Goal: Transaction & Acquisition: Purchase product/service

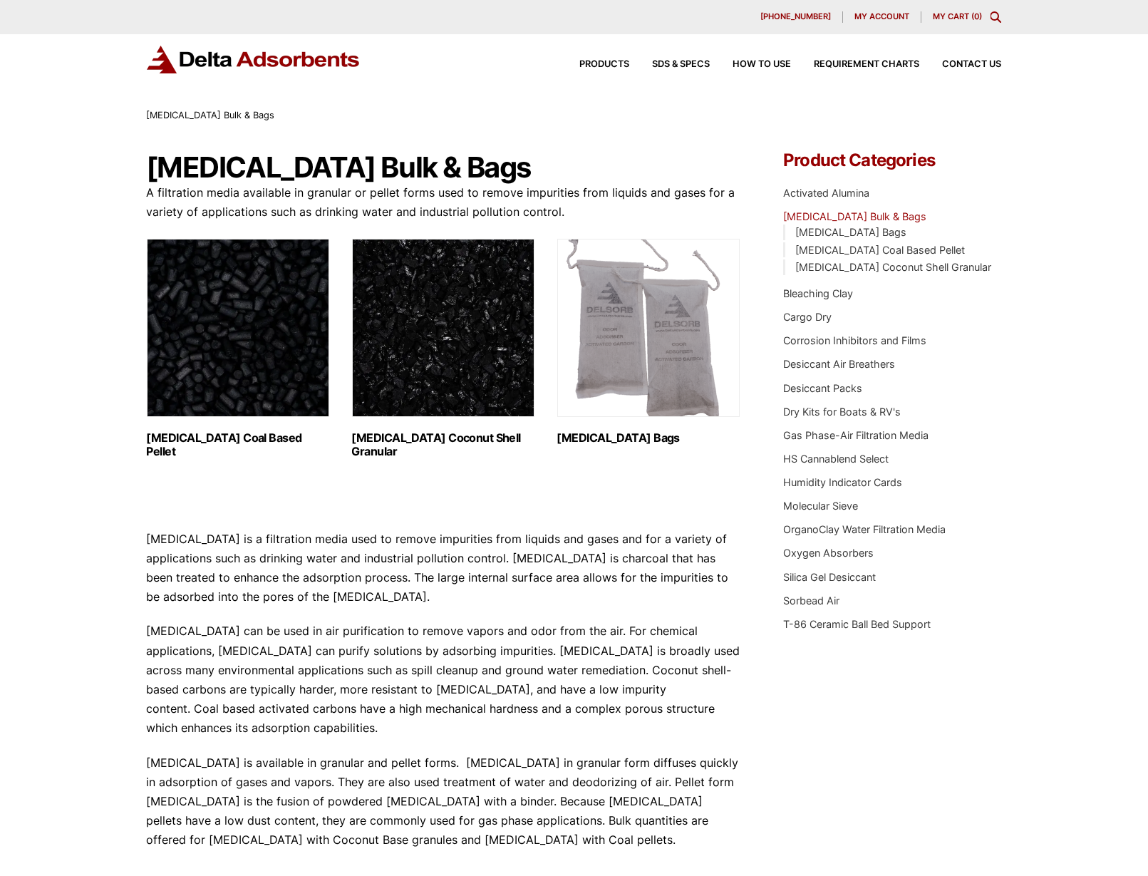
click at [454, 344] on img "Visit product category Activated Carbon Coconut Shell Granular" at bounding box center [443, 328] width 182 height 178
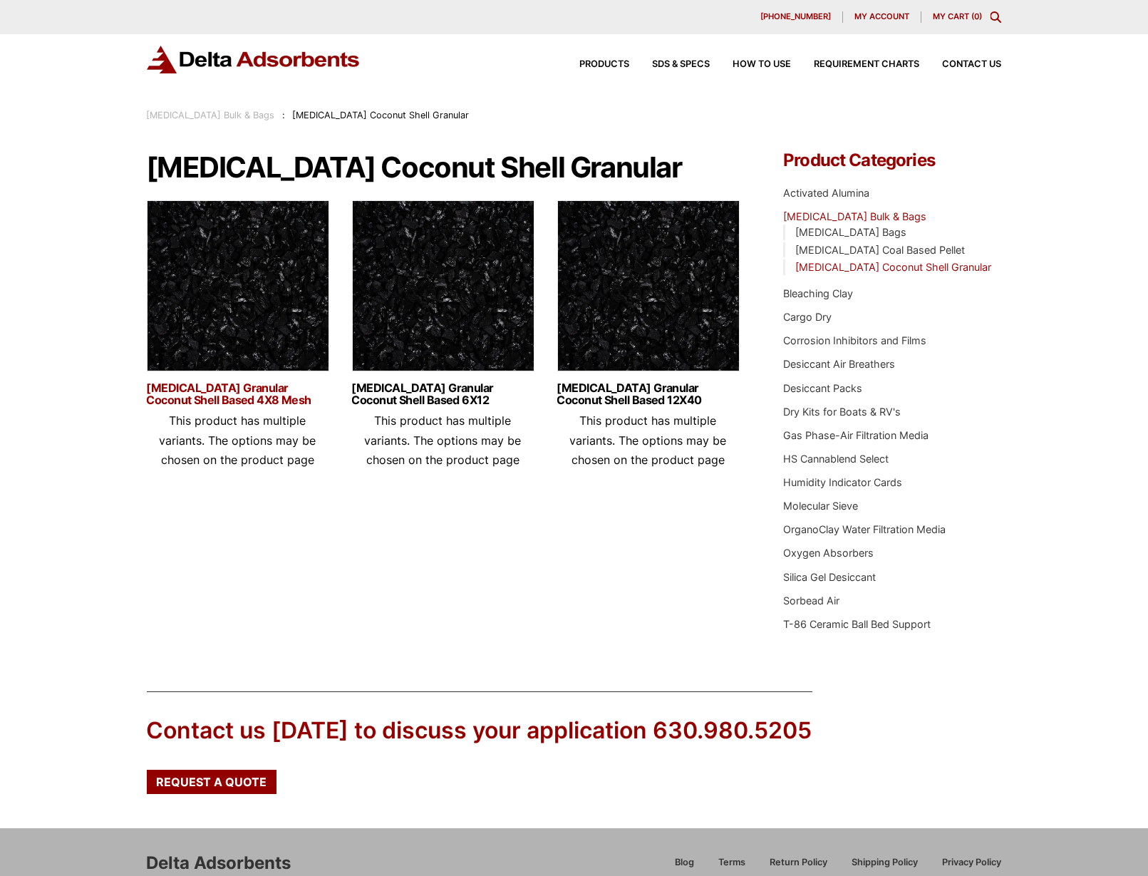
click at [225, 388] on link "[MEDICAL_DATA] Granular Coconut Shell Based 4X8 Mesh" at bounding box center [238, 394] width 182 height 24
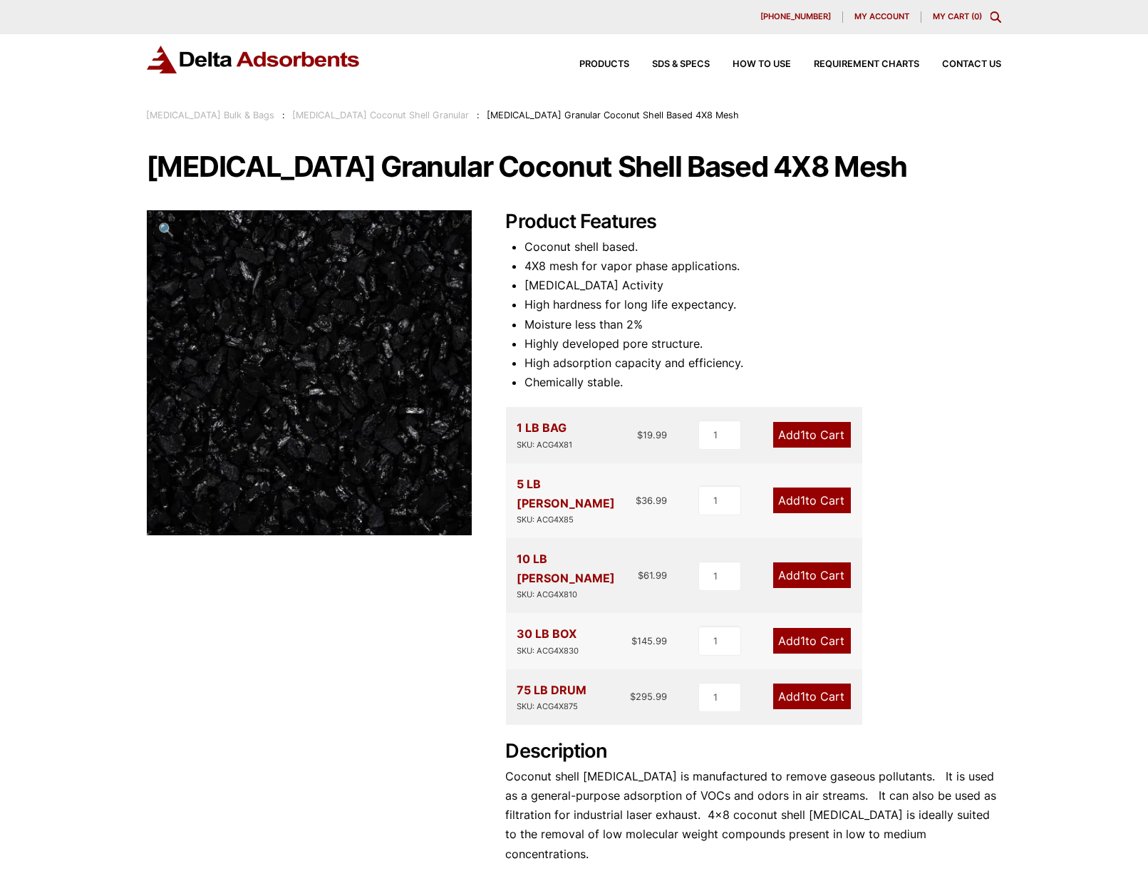
click at [795, 683] on link "Add 1 to Cart" at bounding box center [812, 696] width 78 height 26
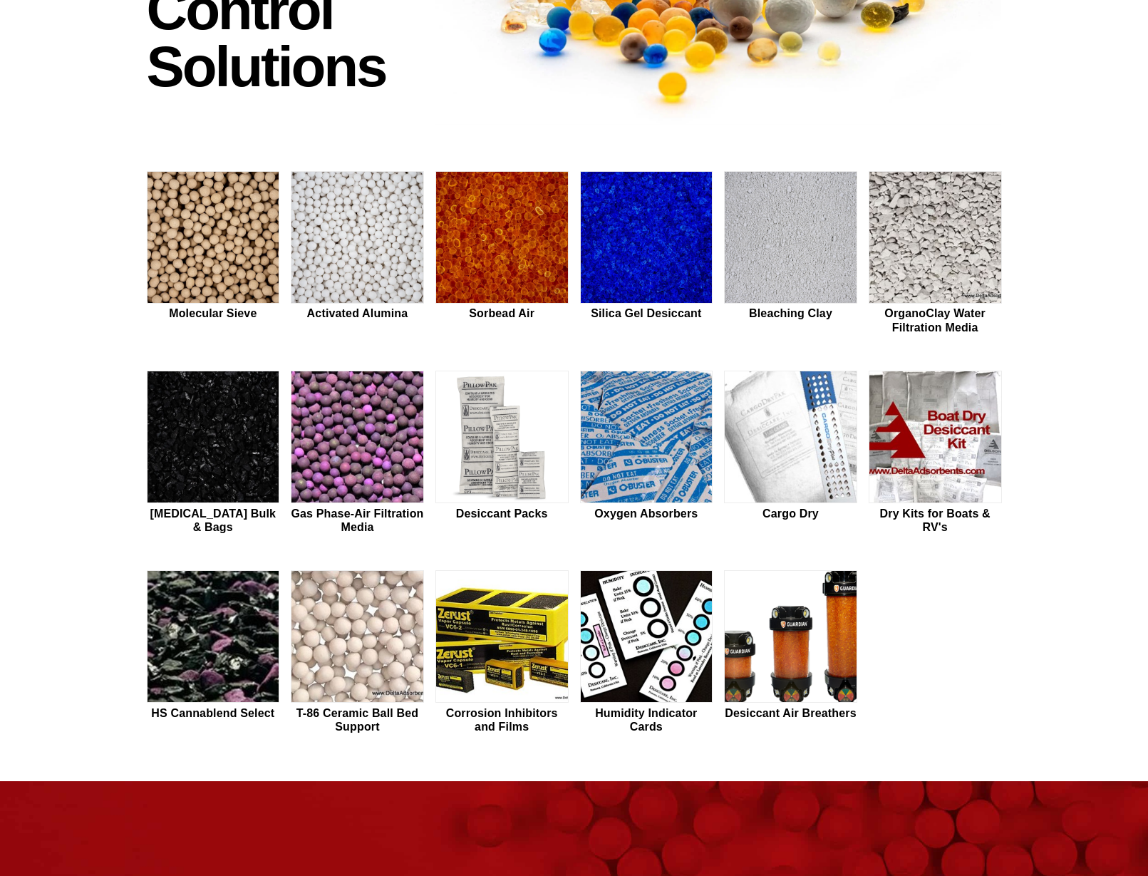
scroll to position [285, 0]
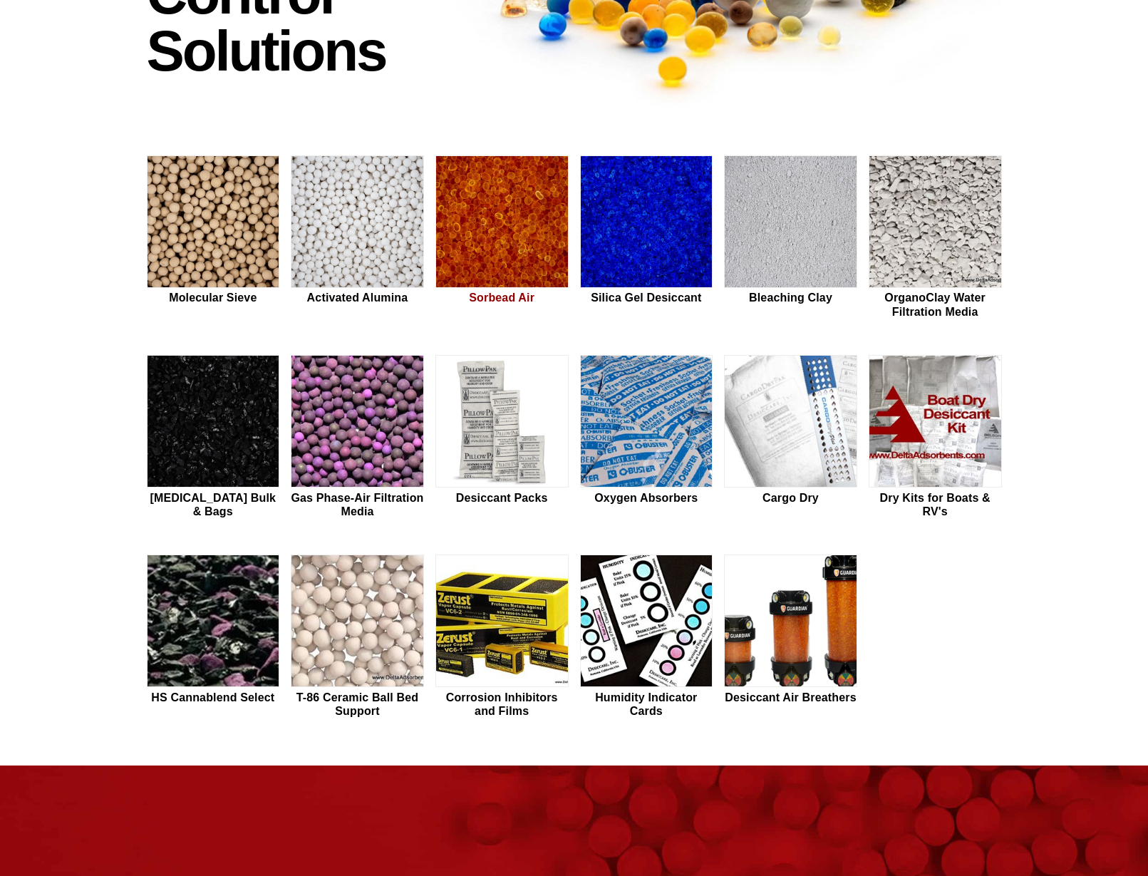
click at [516, 236] on img at bounding box center [502, 222] width 132 height 133
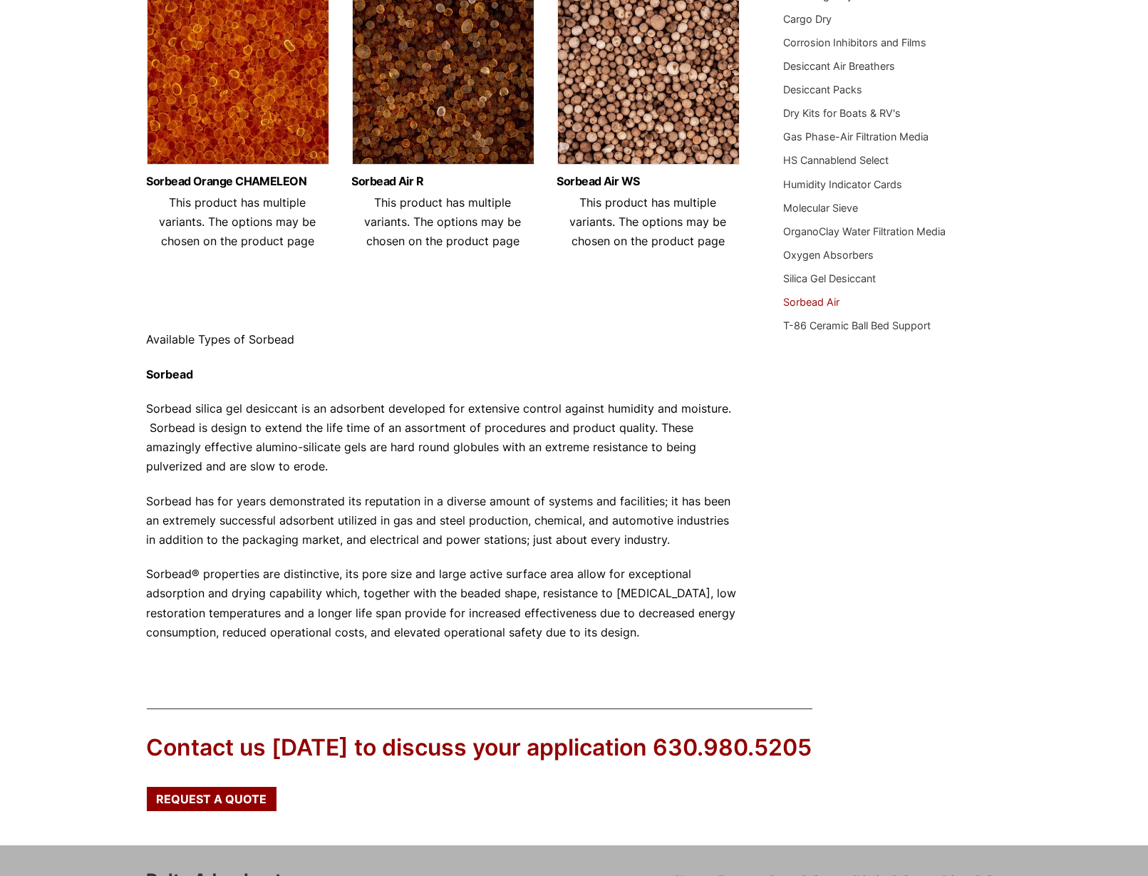
scroll to position [285, 0]
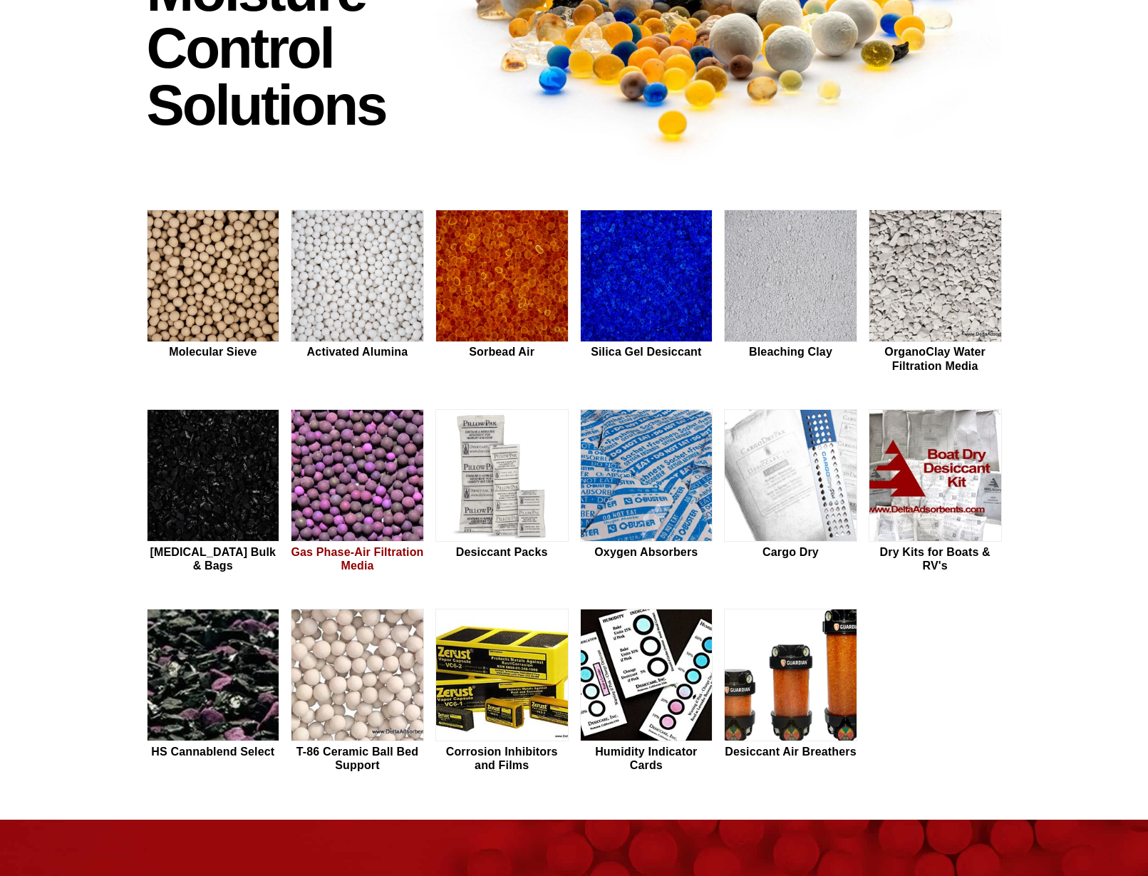
click at [352, 447] on img at bounding box center [357, 476] width 132 height 133
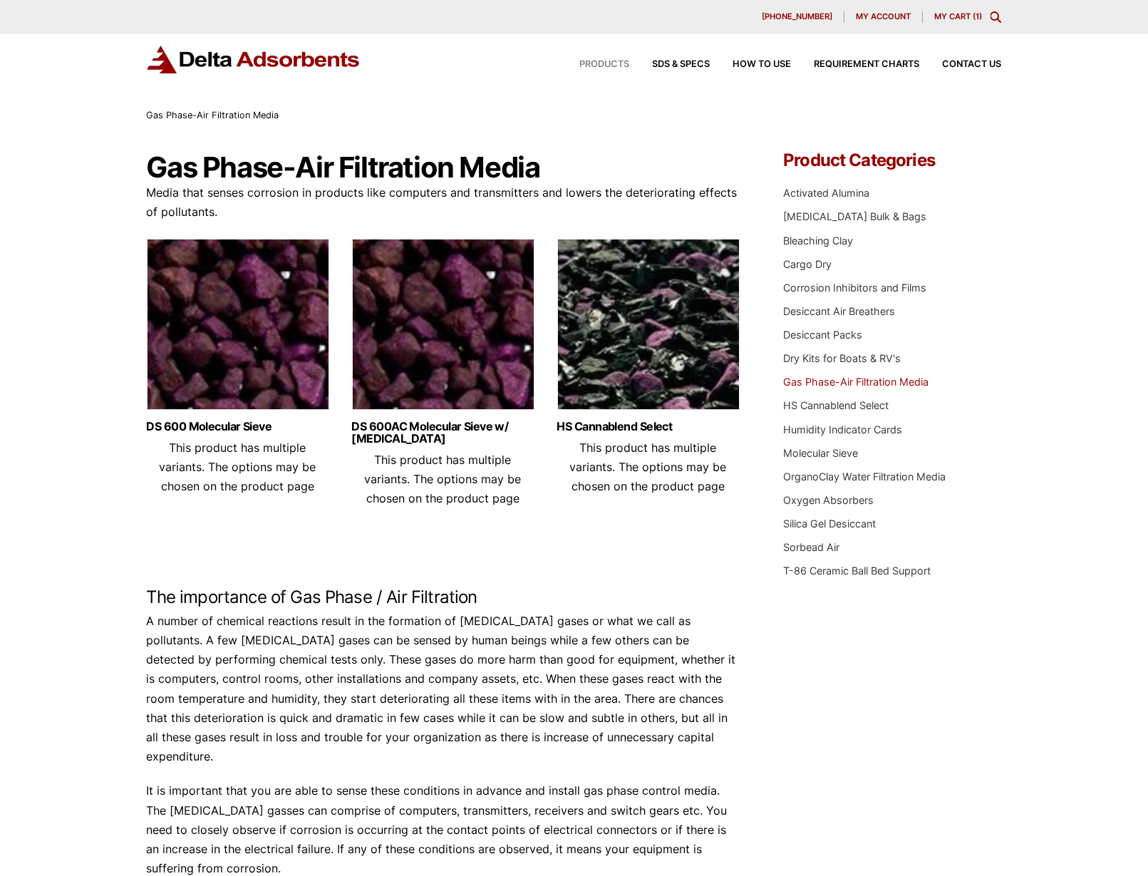
click at [602, 65] on span "Products" at bounding box center [605, 64] width 50 height 9
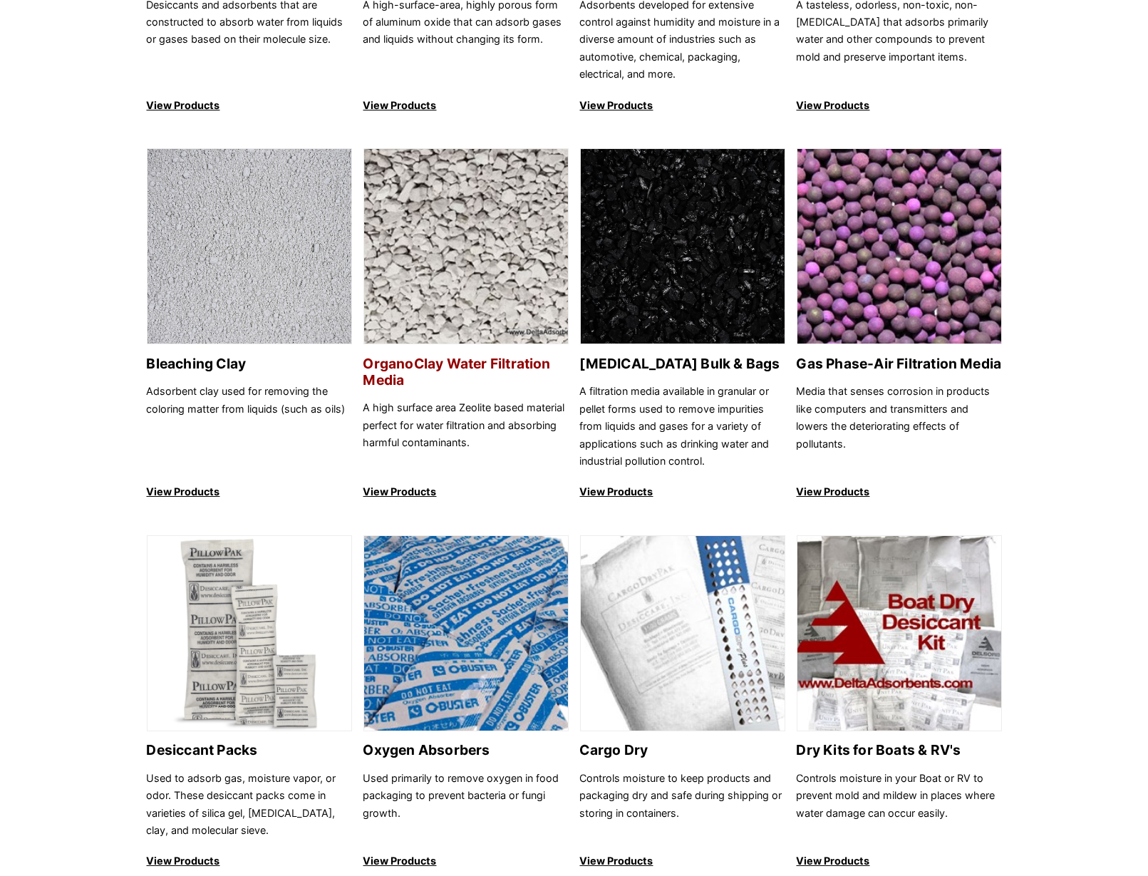
scroll to position [428, 0]
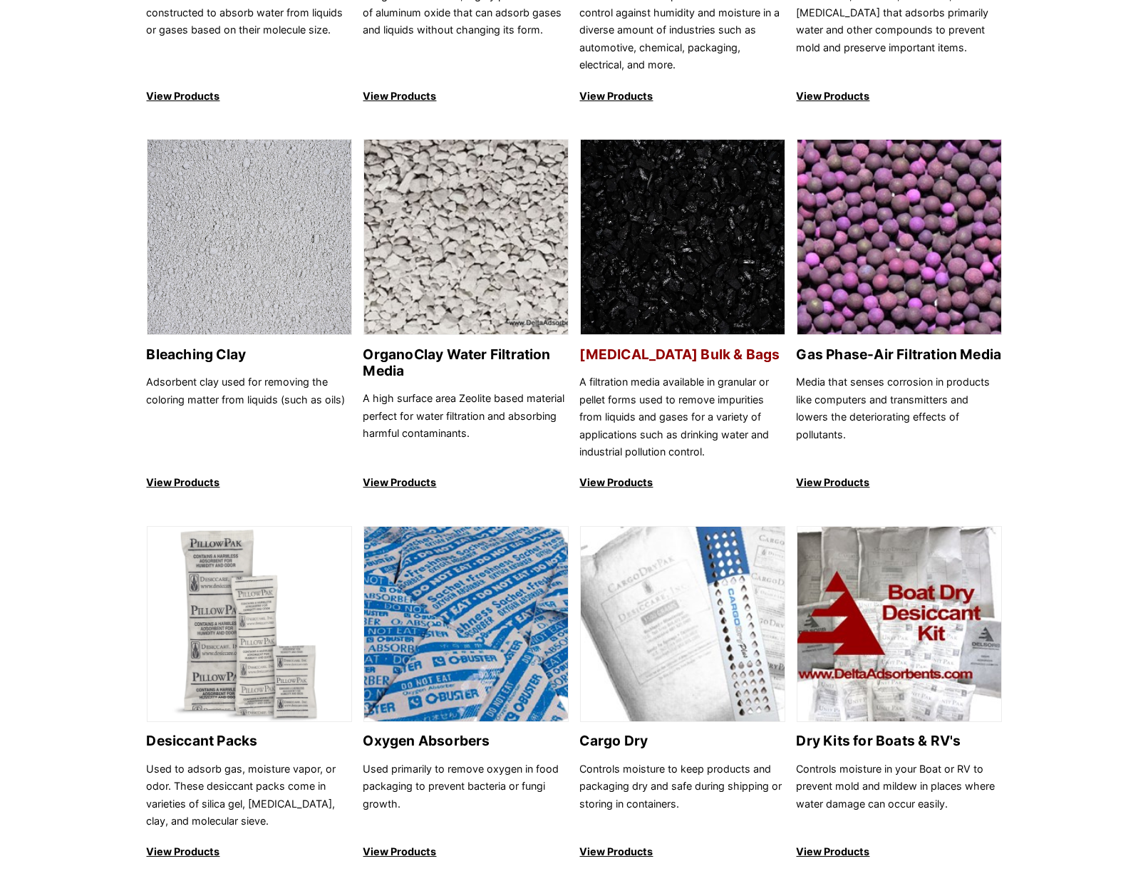
click at [682, 355] on h2 "[MEDICAL_DATA] Bulk & Bags" at bounding box center [682, 354] width 205 height 16
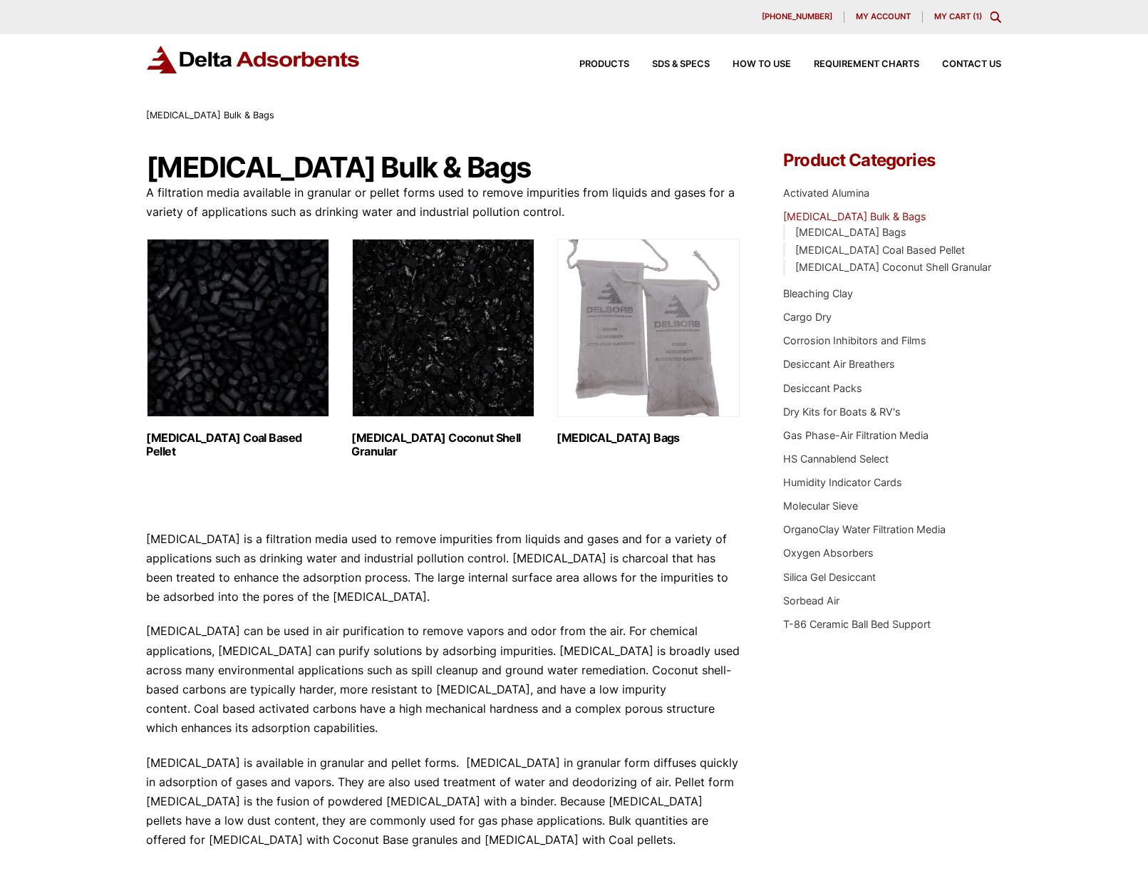
click at [472, 341] on img "Visit product category Activated Carbon Coconut Shell Granular" at bounding box center [443, 328] width 182 height 178
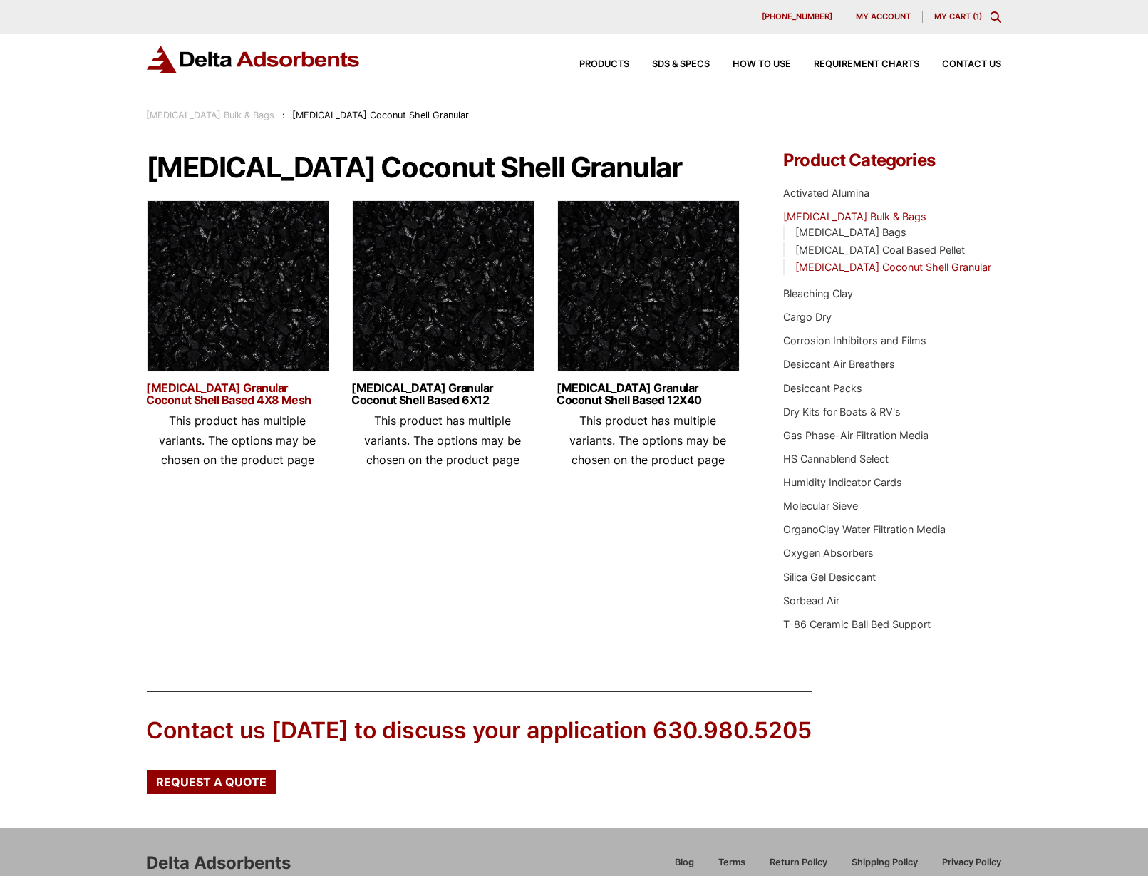
click at [227, 389] on link "[MEDICAL_DATA] Granular Coconut Shell Based 4X8 Mesh" at bounding box center [238, 394] width 182 height 24
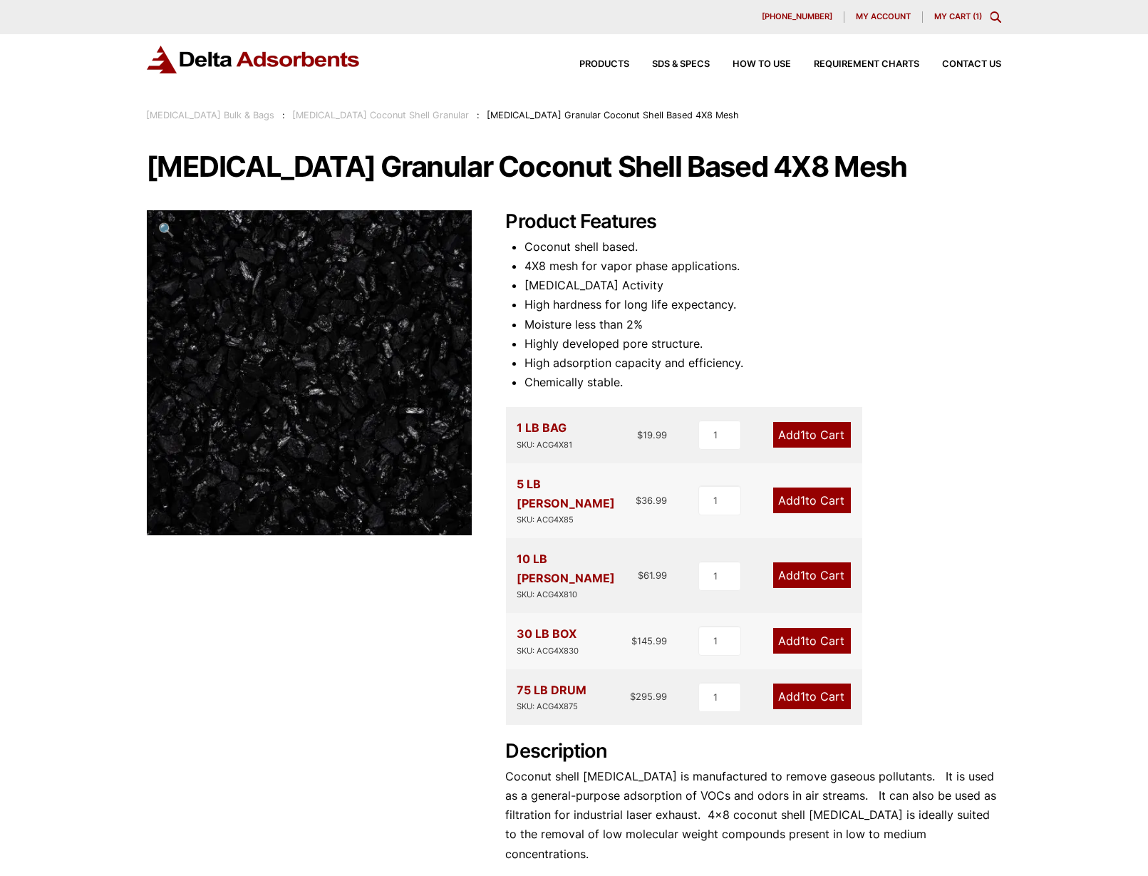
click at [808, 683] on link "Add 1 to Cart" at bounding box center [812, 696] width 78 height 26
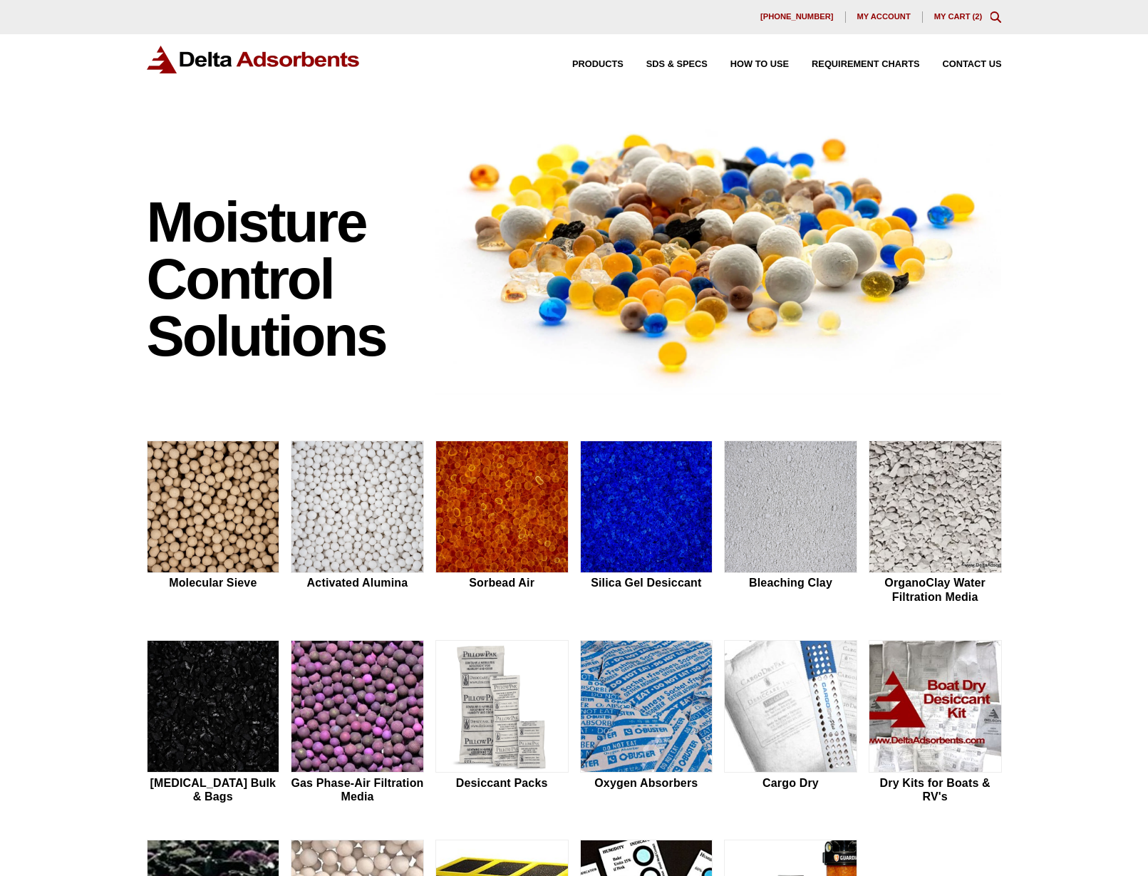
click at [952, 16] on link "My Cart ( 2 )" at bounding box center [958, 16] width 48 height 9
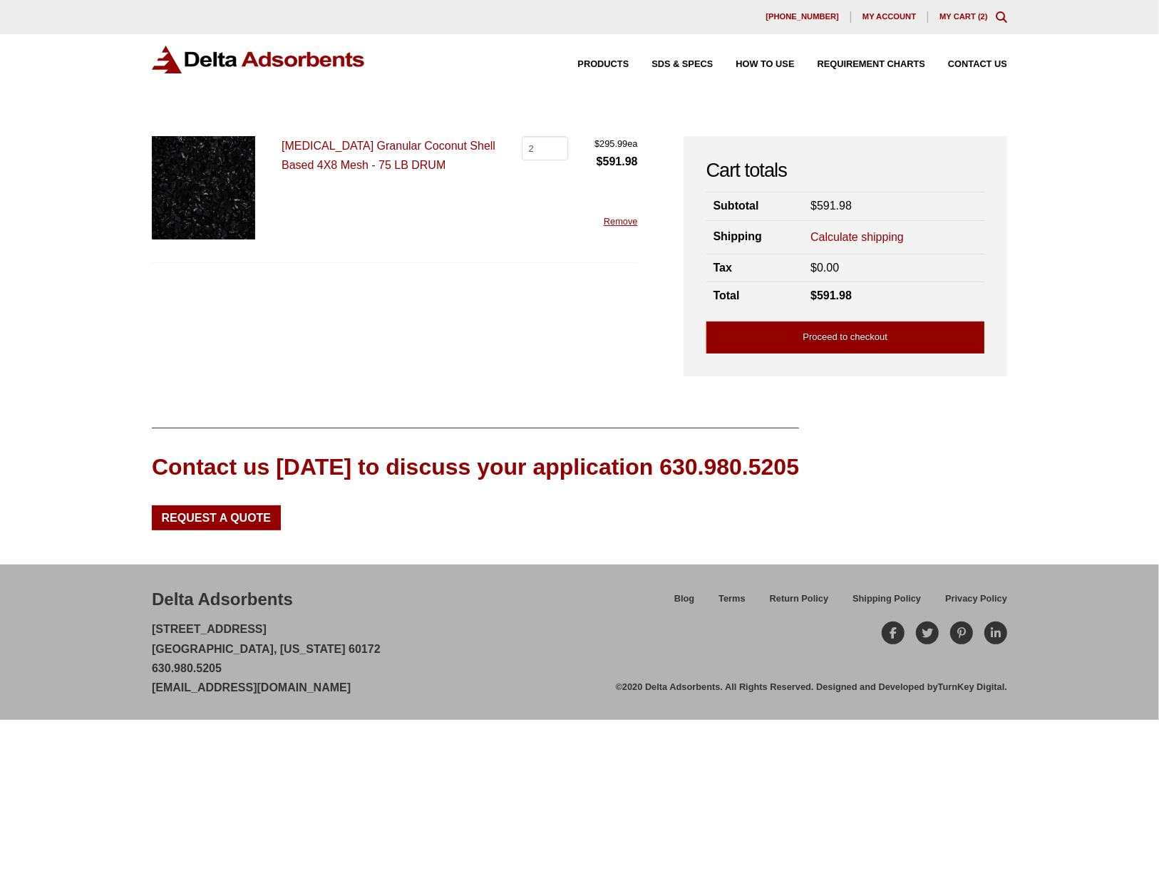
click at [859, 239] on link "Calculate shipping" at bounding box center [856, 237] width 93 height 16
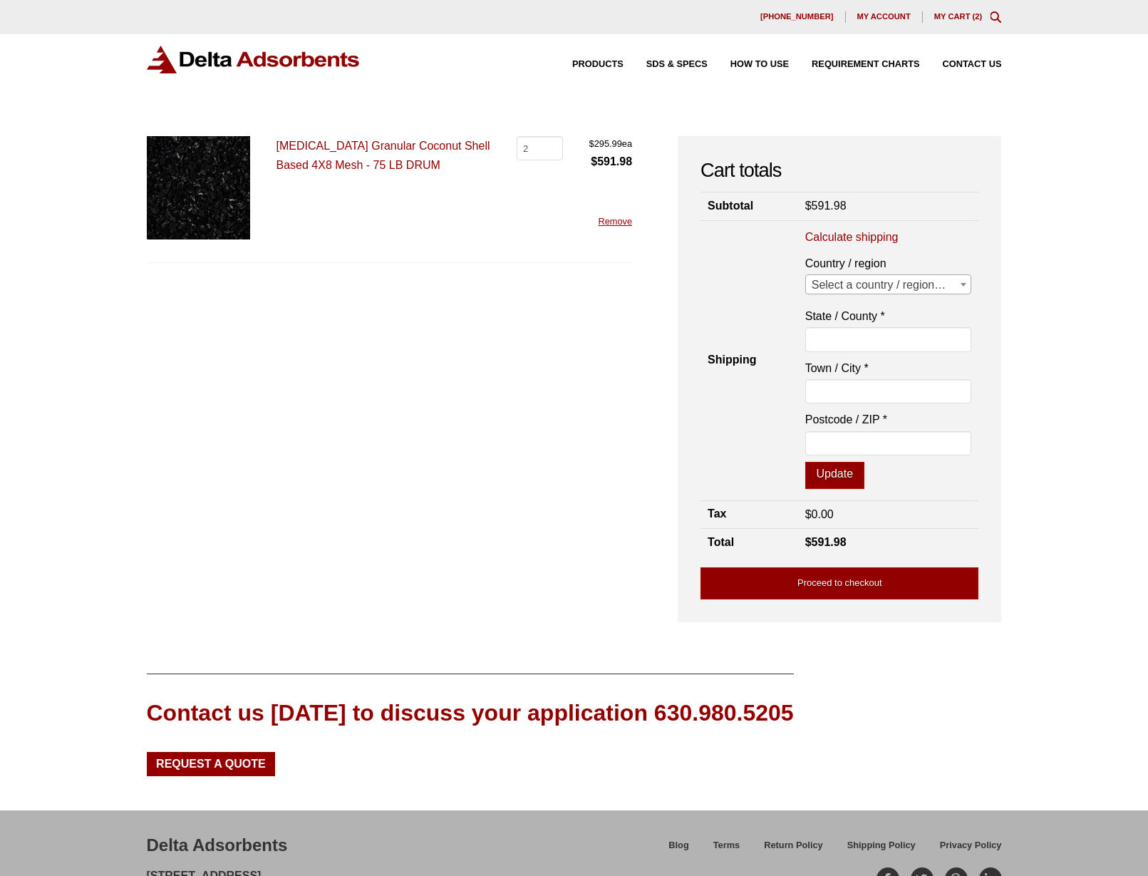
click at [906, 290] on span "Select a country / region…" at bounding box center [888, 285] width 165 height 20
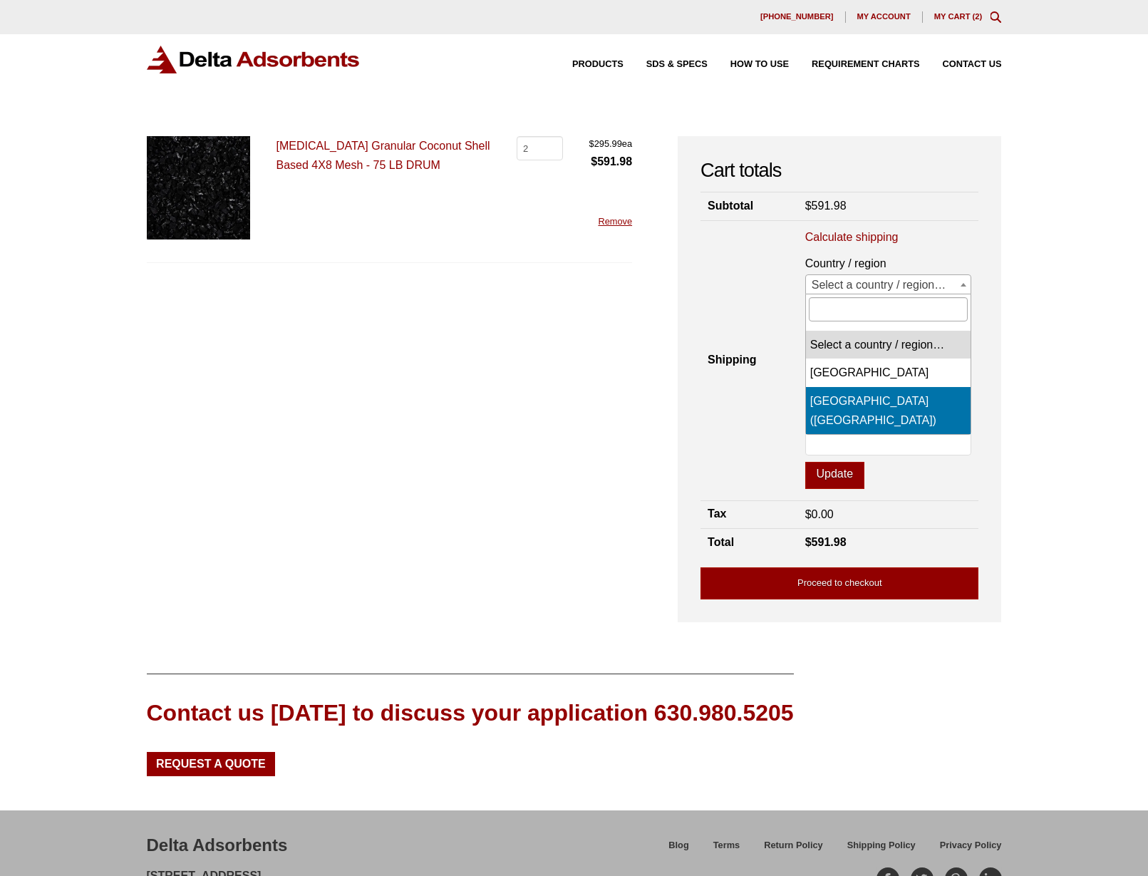
select select "US"
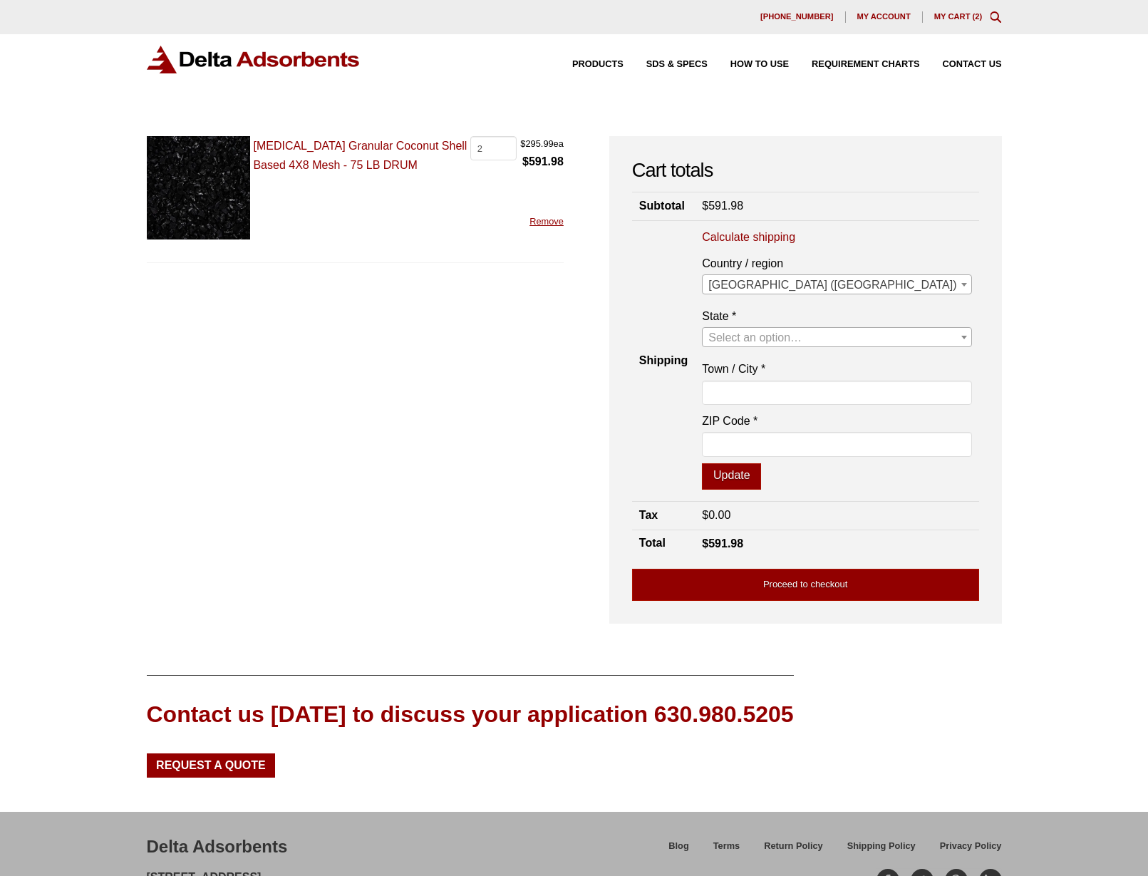
click at [802, 336] on span "Select an option…" at bounding box center [754, 337] width 93 height 12
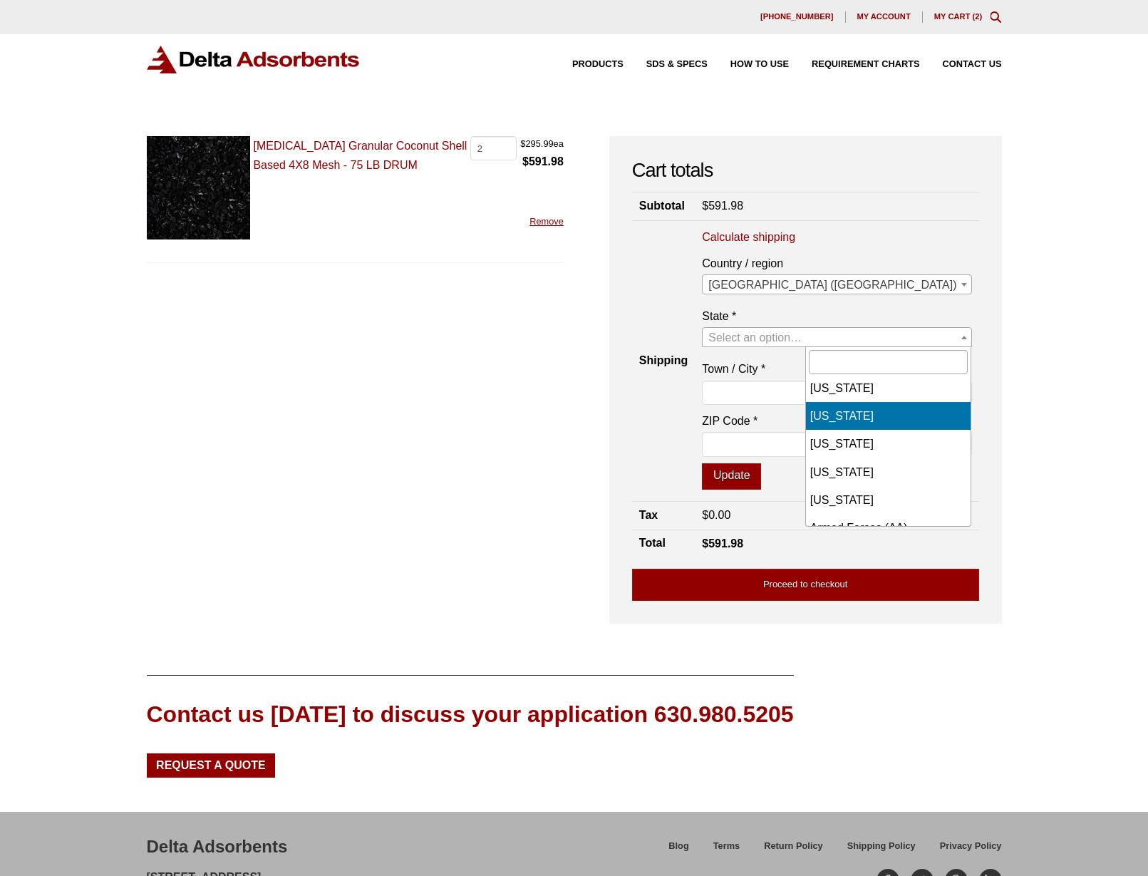
scroll to position [1223, 0]
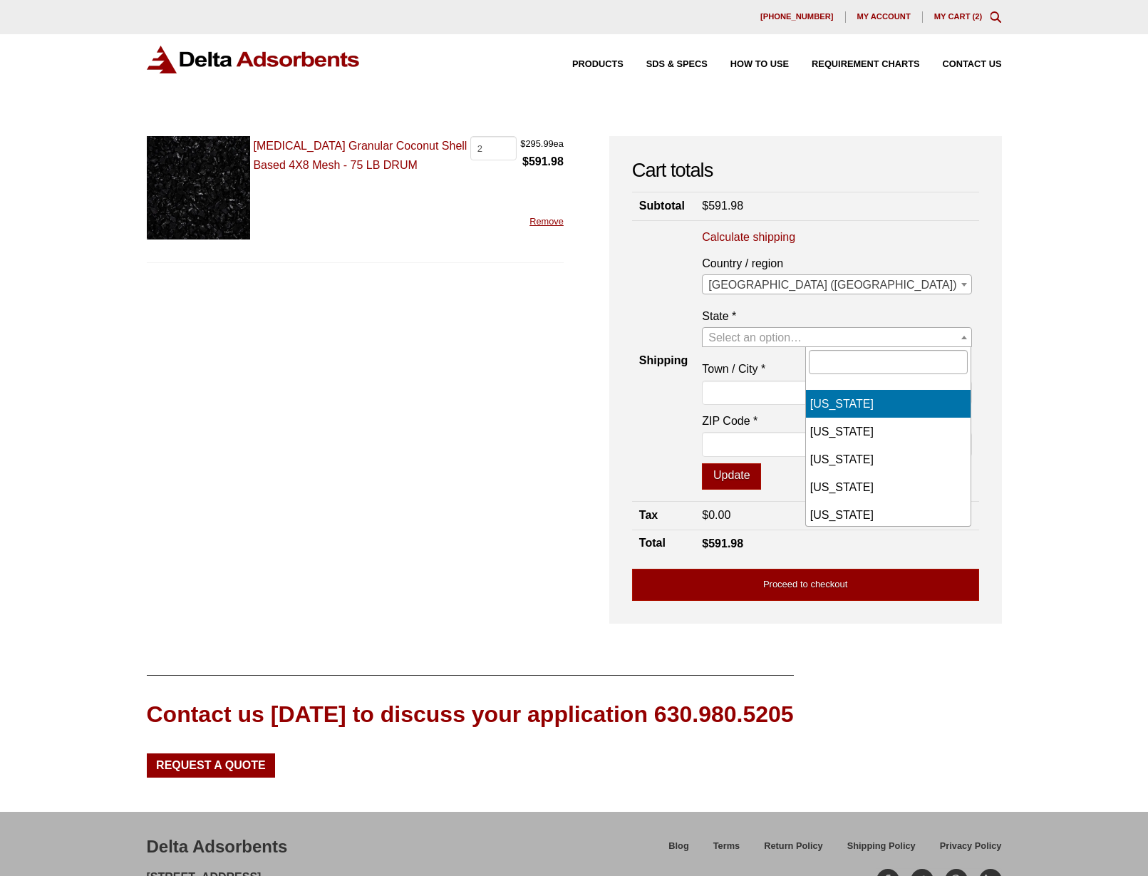
select select "UT"
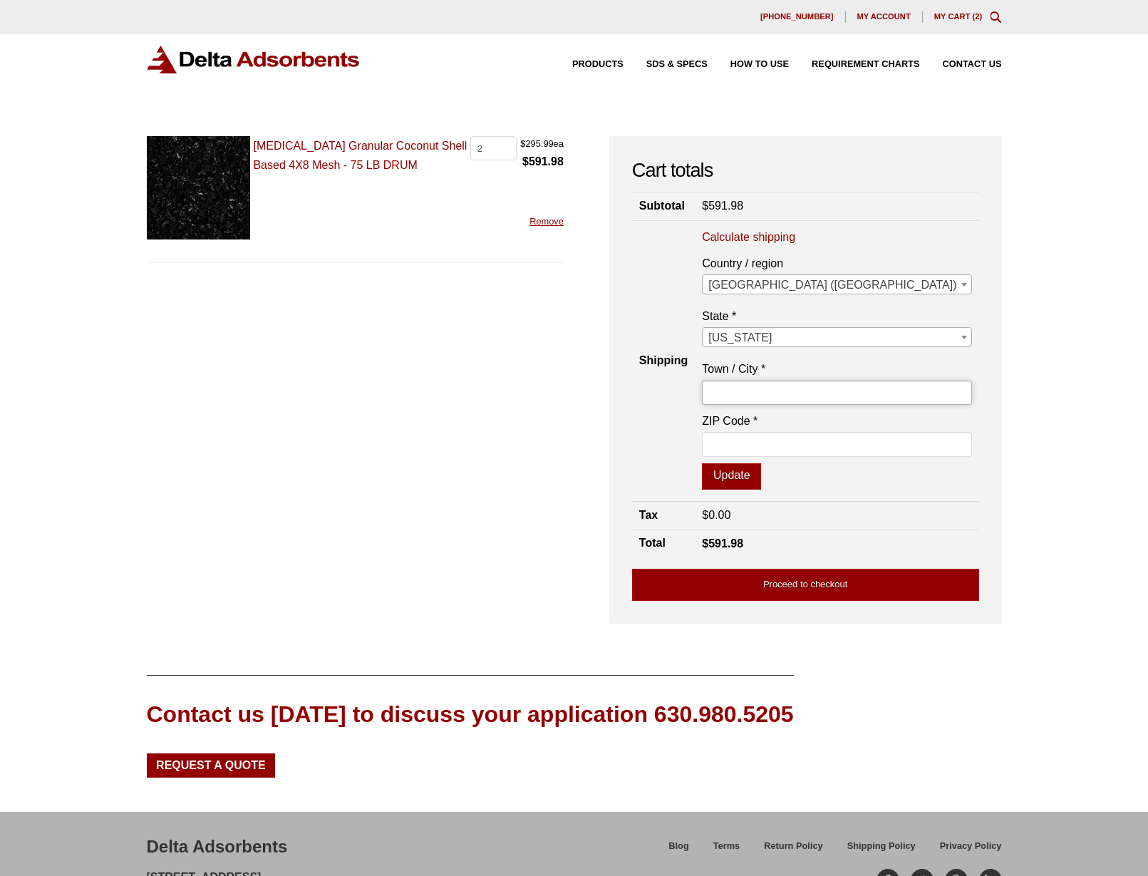
click at [873, 390] on input "Town / City *" at bounding box center [836, 393] width 269 height 24
type input "Orem"
click at [849, 439] on input "ZIP Code *" at bounding box center [836, 444] width 269 height 24
type input "84058"
click at [761, 474] on button "Update" at bounding box center [731, 476] width 59 height 27
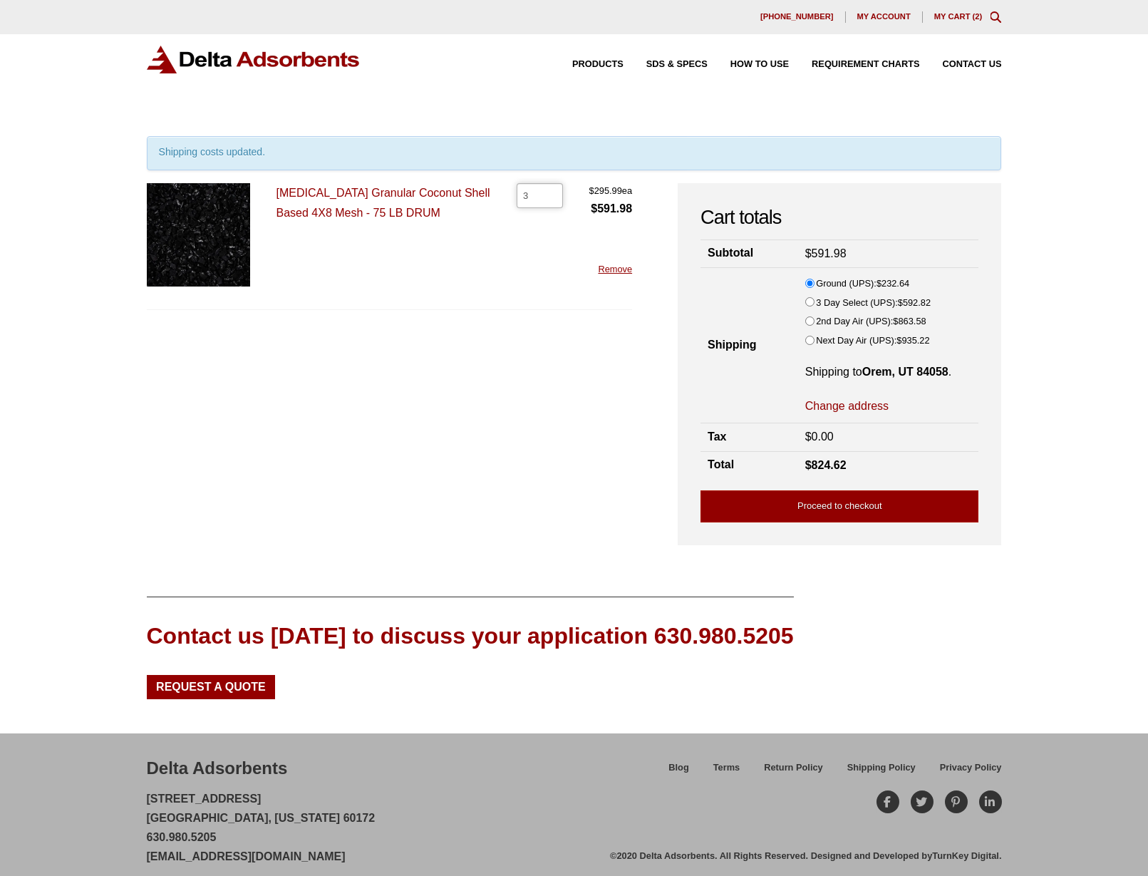
type input "3"
click at [549, 191] on input "3" at bounding box center [540, 195] width 46 height 24
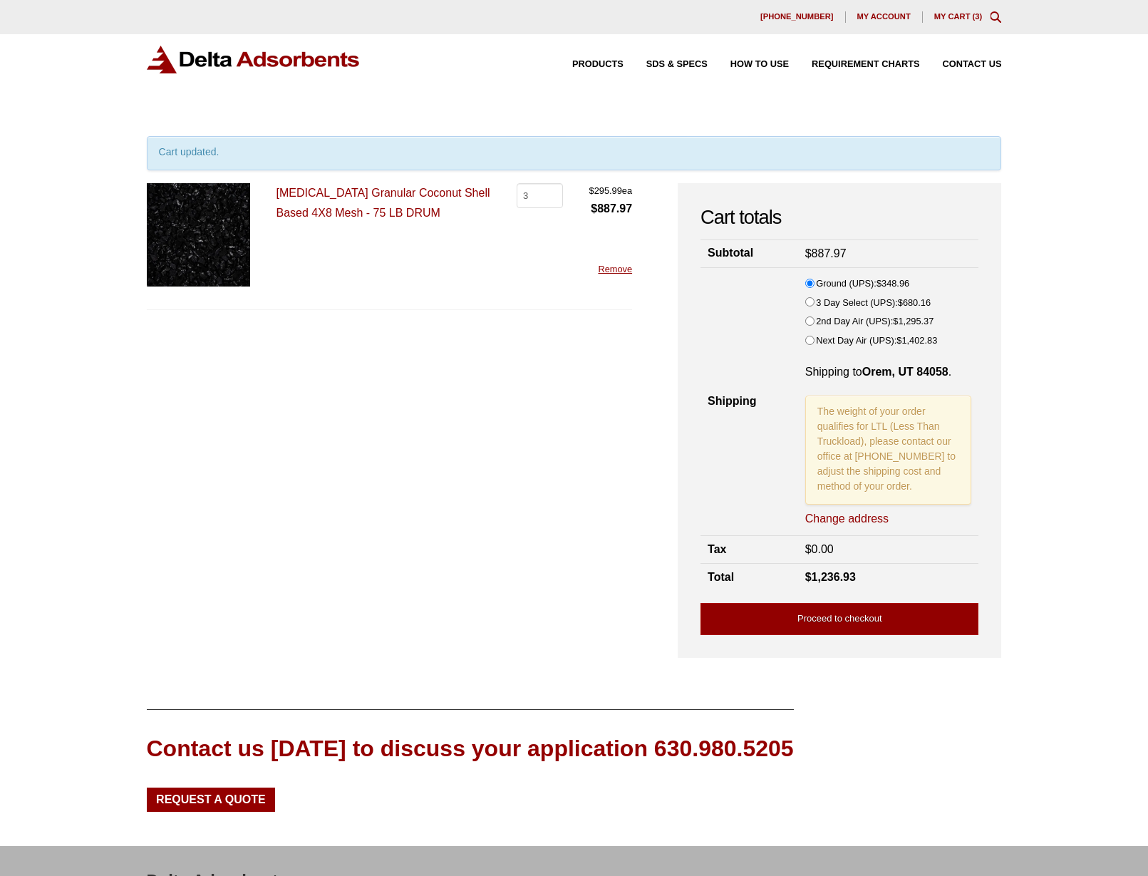
click at [1008, 326] on div "Our website has detected that you are using an outdated browser that will preve…" at bounding box center [574, 500] width 1148 height 1001
click at [346, 191] on link "[MEDICAL_DATA] Granular Coconut Shell Based 4X8 Mesh - 75 LB DRUM" at bounding box center [384, 202] width 214 height 31
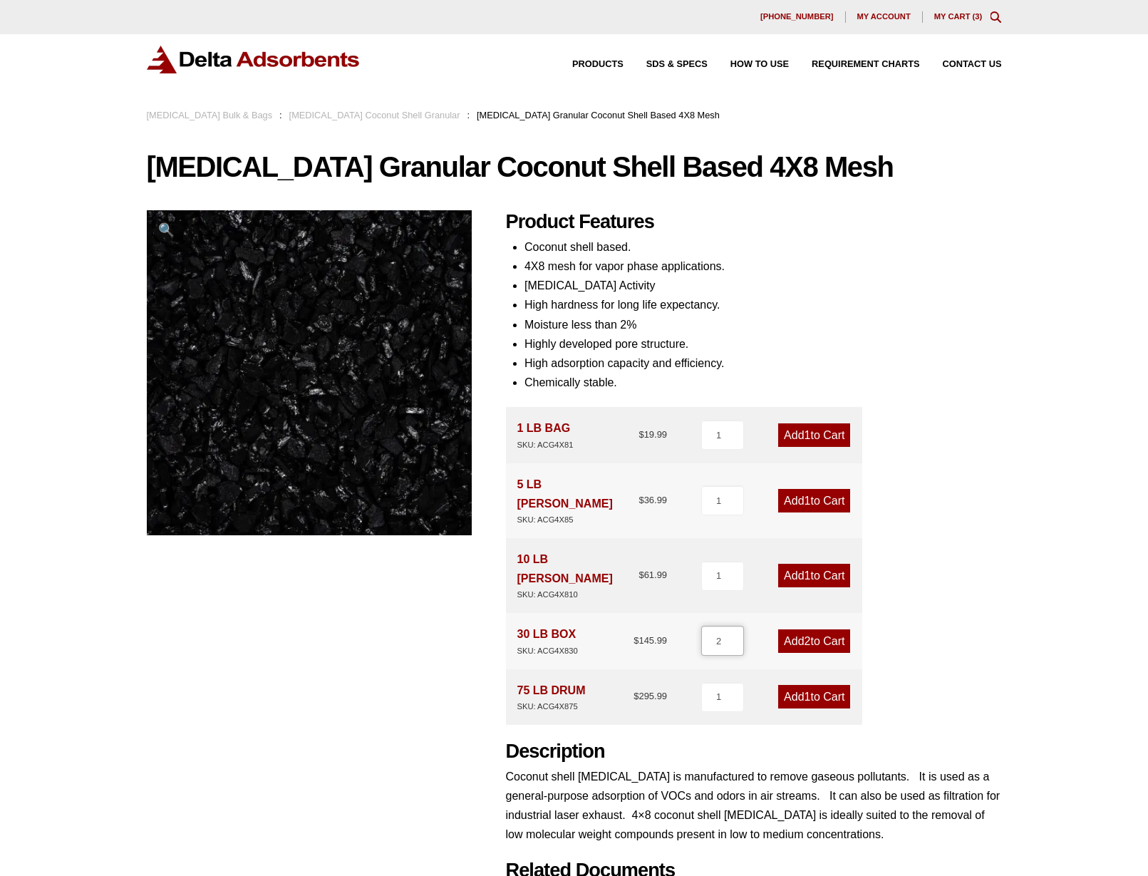
click at [733, 626] on input "2" at bounding box center [722, 641] width 43 height 30
click at [733, 626] on input "3" at bounding box center [722, 641] width 43 height 30
click at [733, 626] on input "4" at bounding box center [722, 641] width 43 height 30
click at [733, 626] on input "5" at bounding box center [722, 641] width 43 height 30
type input "6"
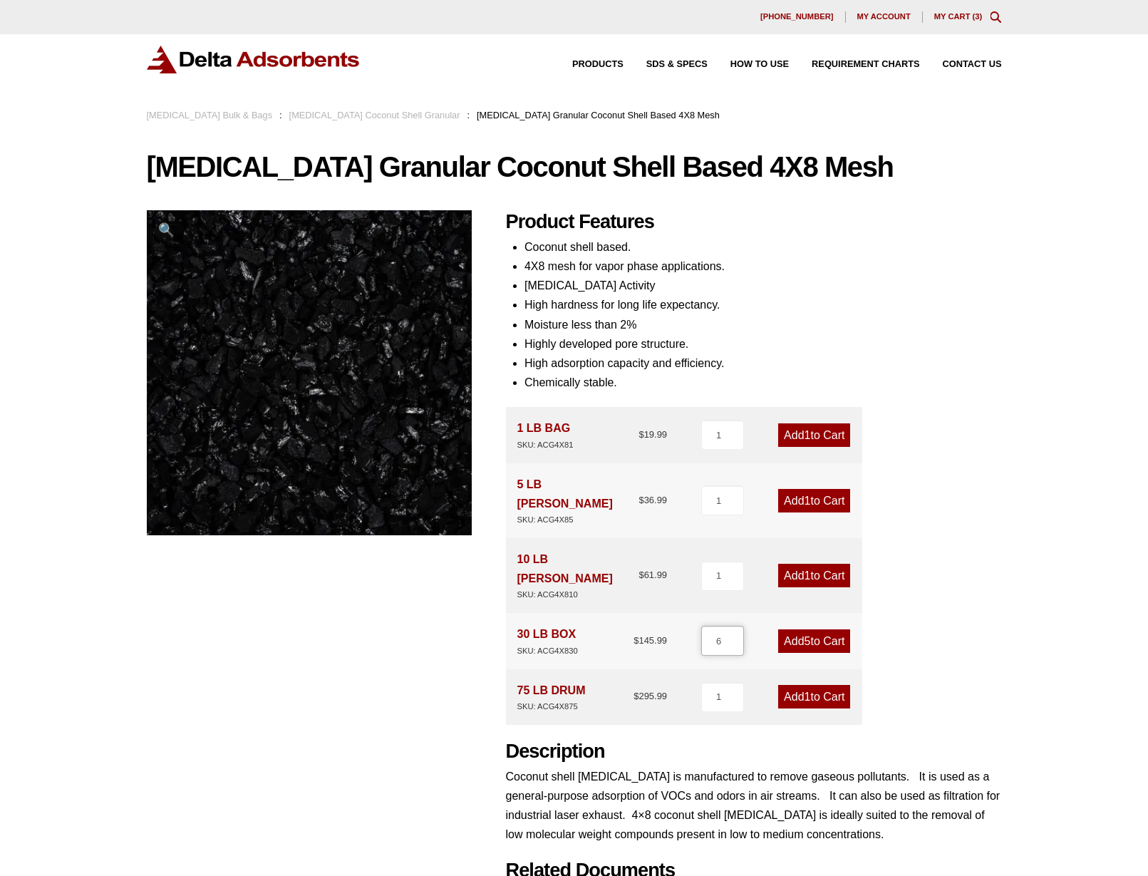
click at [733, 626] on input "6" at bounding box center [722, 641] width 43 height 30
click at [810, 629] on link "Add 6 to Cart" at bounding box center [814, 641] width 72 height 24
click at [960, 15] on link "My Cart ( 9 )" at bounding box center [958, 16] width 48 height 9
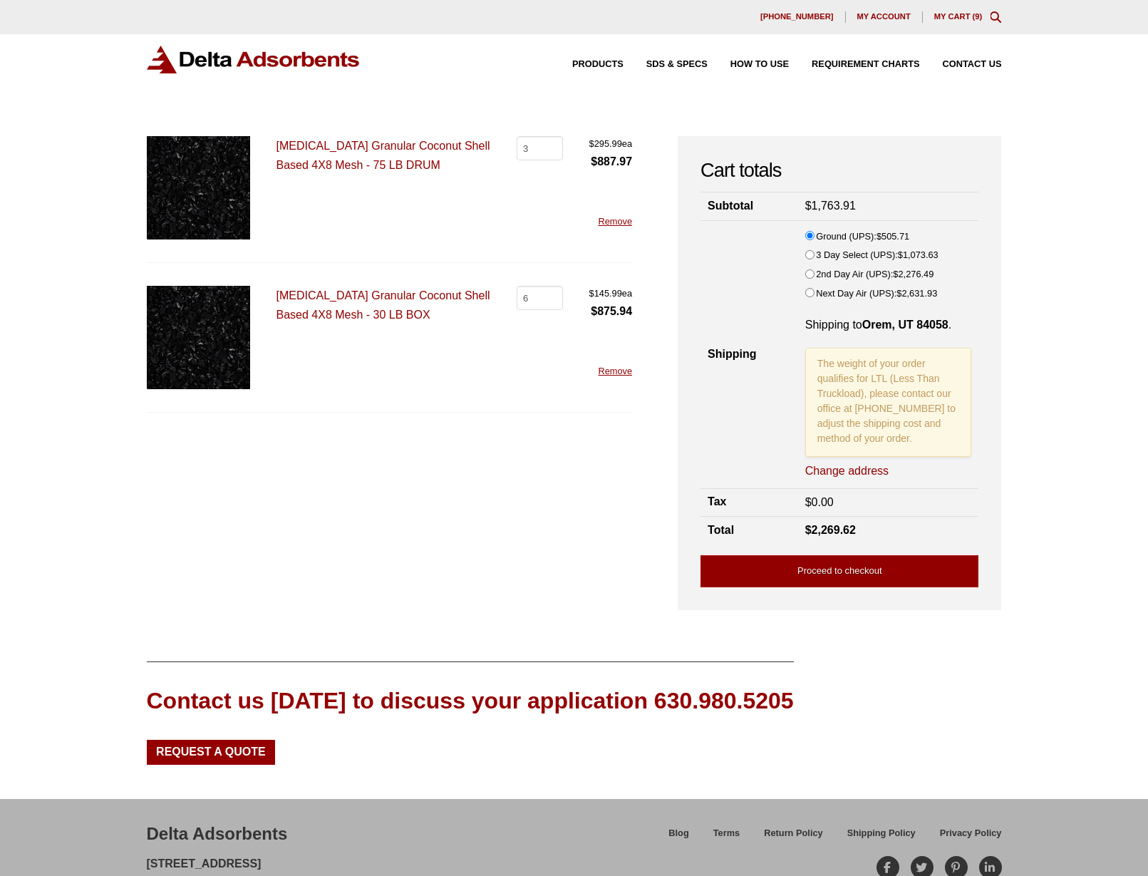
click at [611, 224] on link "Remove" at bounding box center [615, 221] width 34 height 11
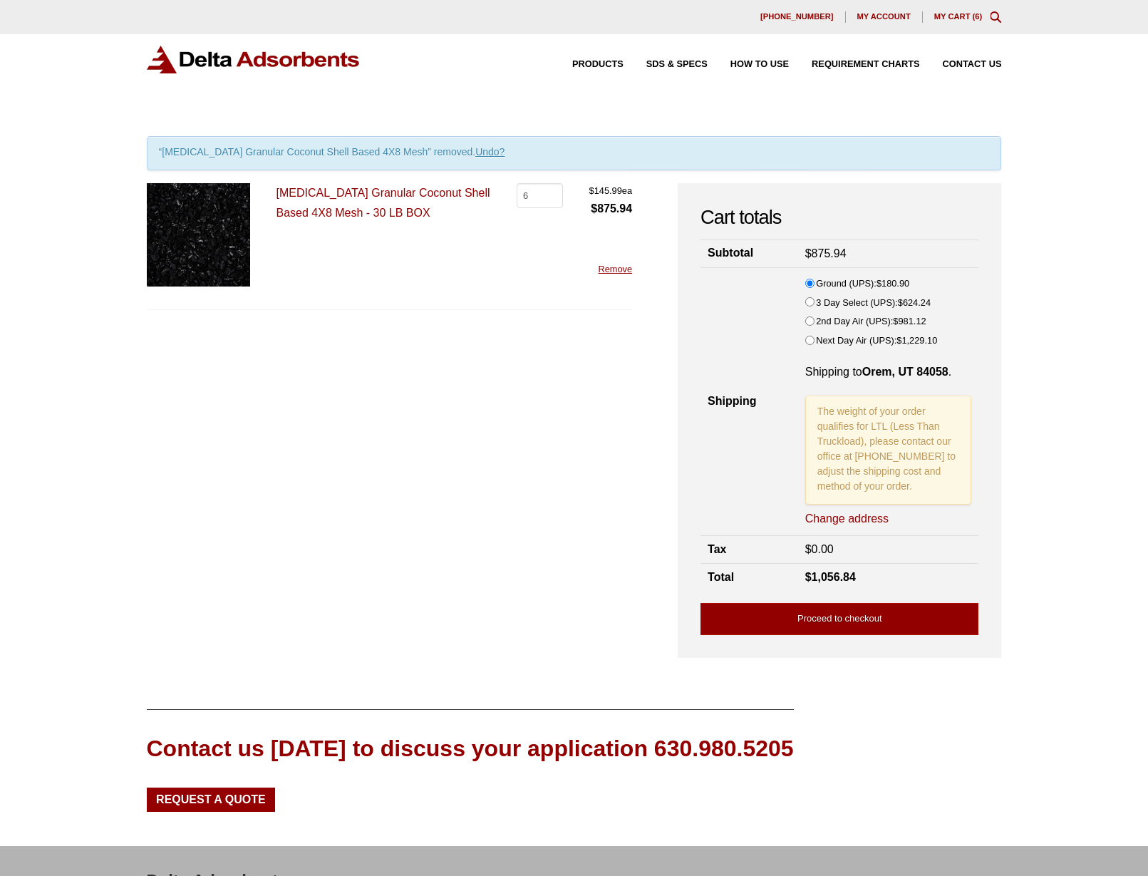
click at [217, 253] on img at bounding box center [198, 234] width 103 height 103
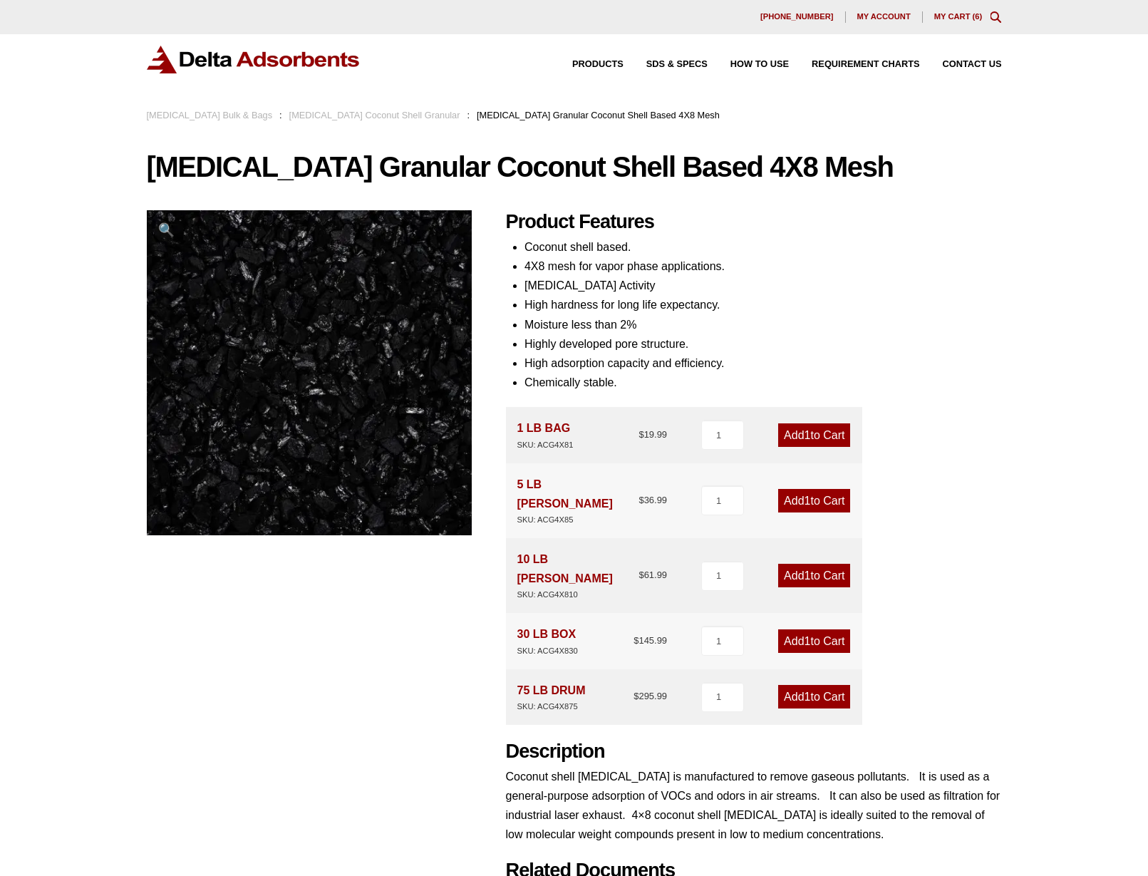
drag, startPoint x: 981, startPoint y: 293, endPoint x: 892, endPoint y: 276, distance: 90.7
click at [892, 276] on li "[MEDICAL_DATA] Activity" at bounding box center [763, 285] width 477 height 19
click at [163, 227] on span "🔍" at bounding box center [166, 229] width 16 height 15
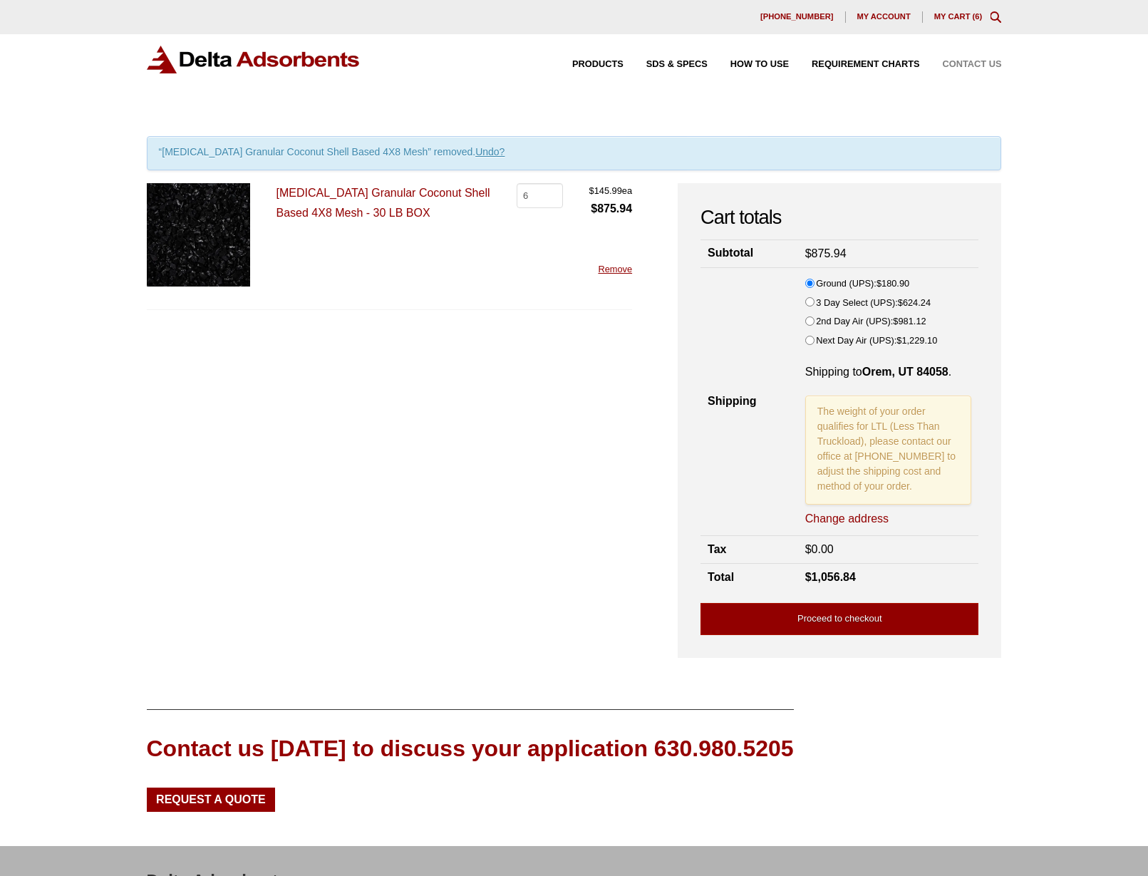
click at [973, 66] on span "Contact Us" at bounding box center [972, 64] width 59 height 9
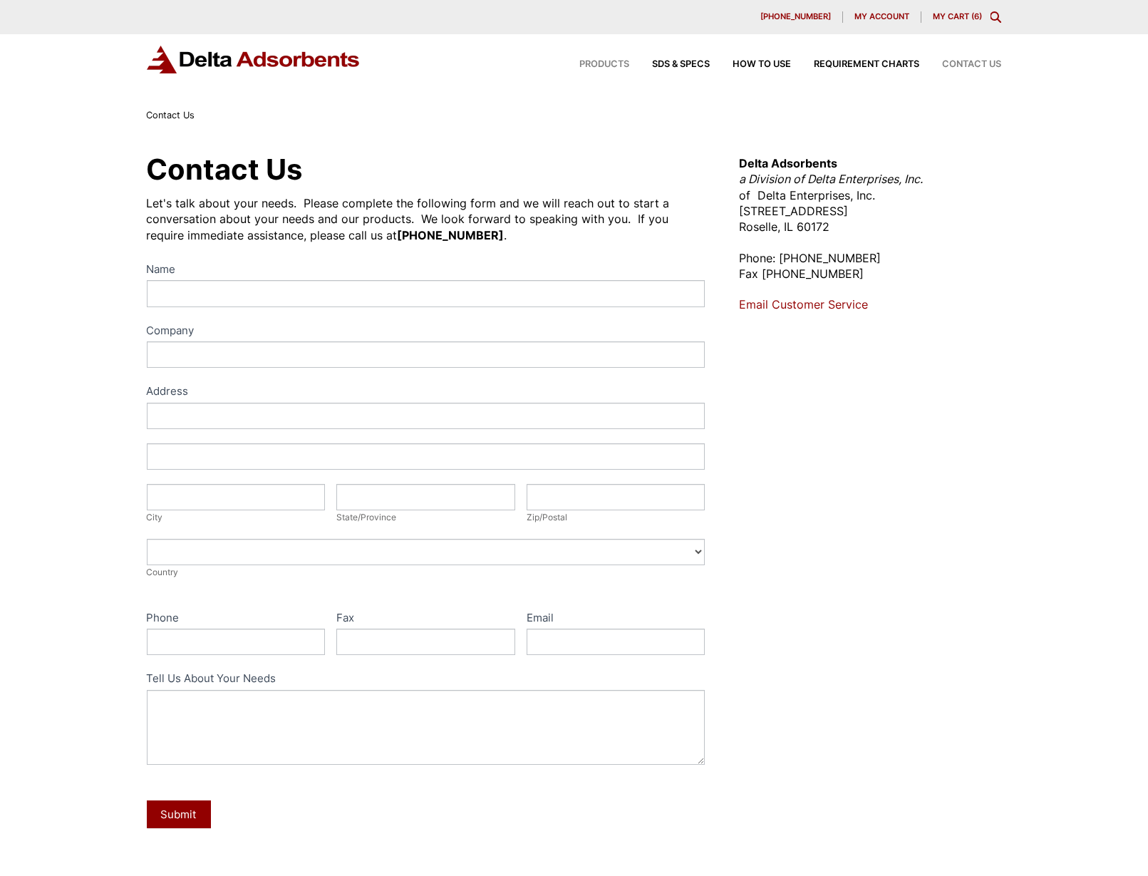
click at [603, 63] on span "Products" at bounding box center [605, 64] width 50 height 9
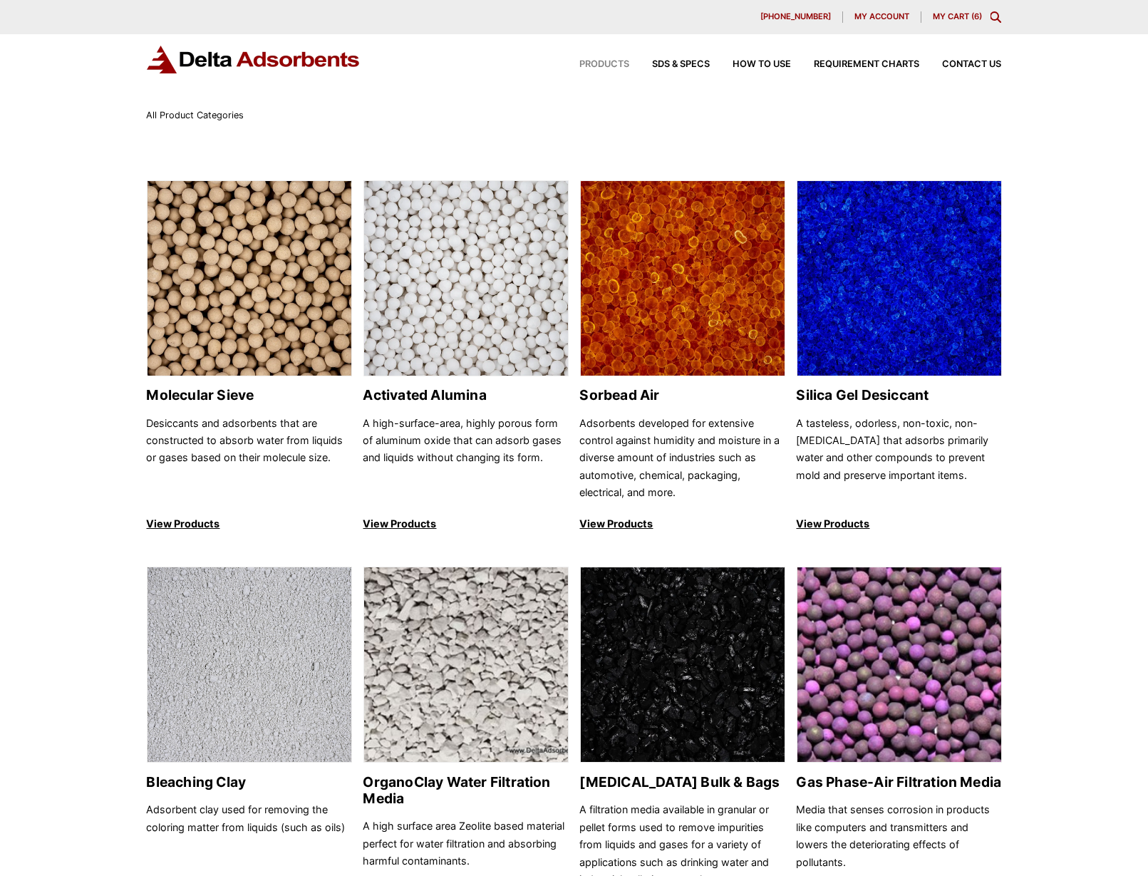
click at [662, 664] on img at bounding box center [683, 665] width 204 height 196
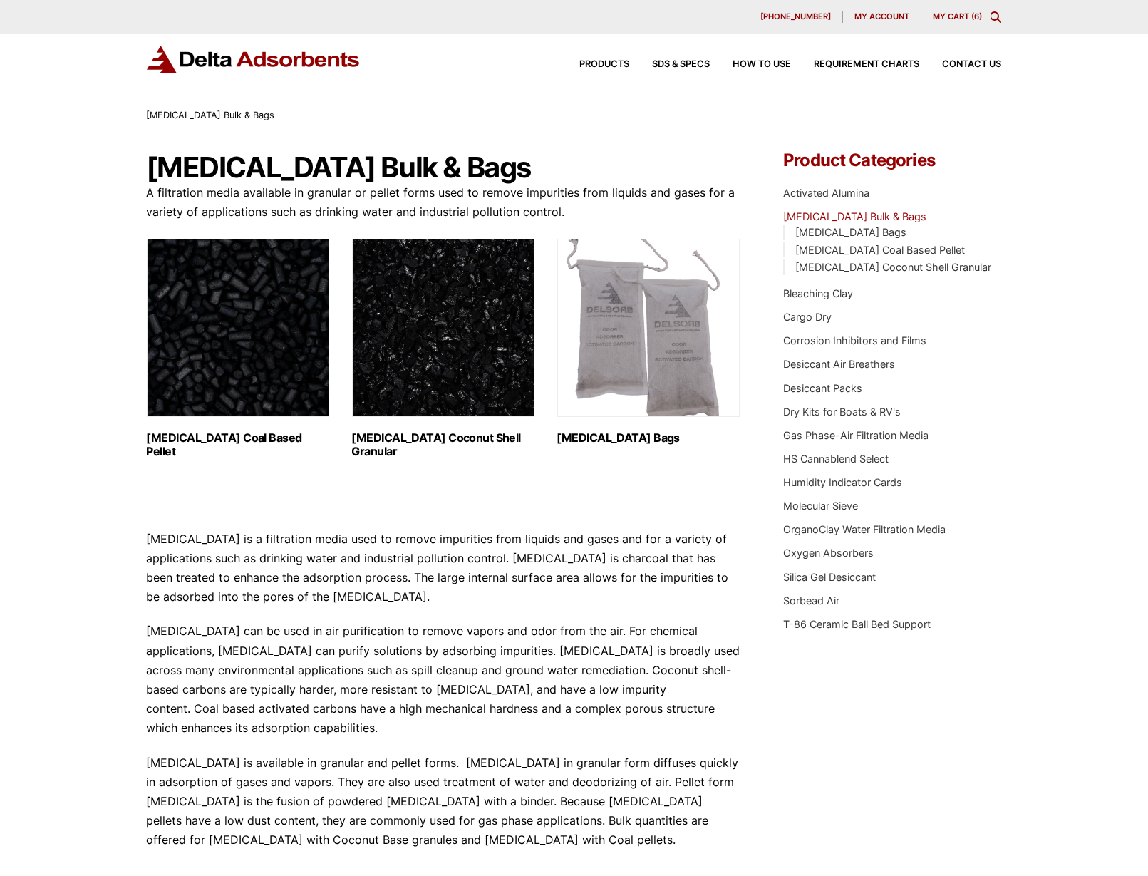
click at [434, 327] on img "Visit product category Activated Carbon Coconut Shell Granular" at bounding box center [443, 328] width 182 height 178
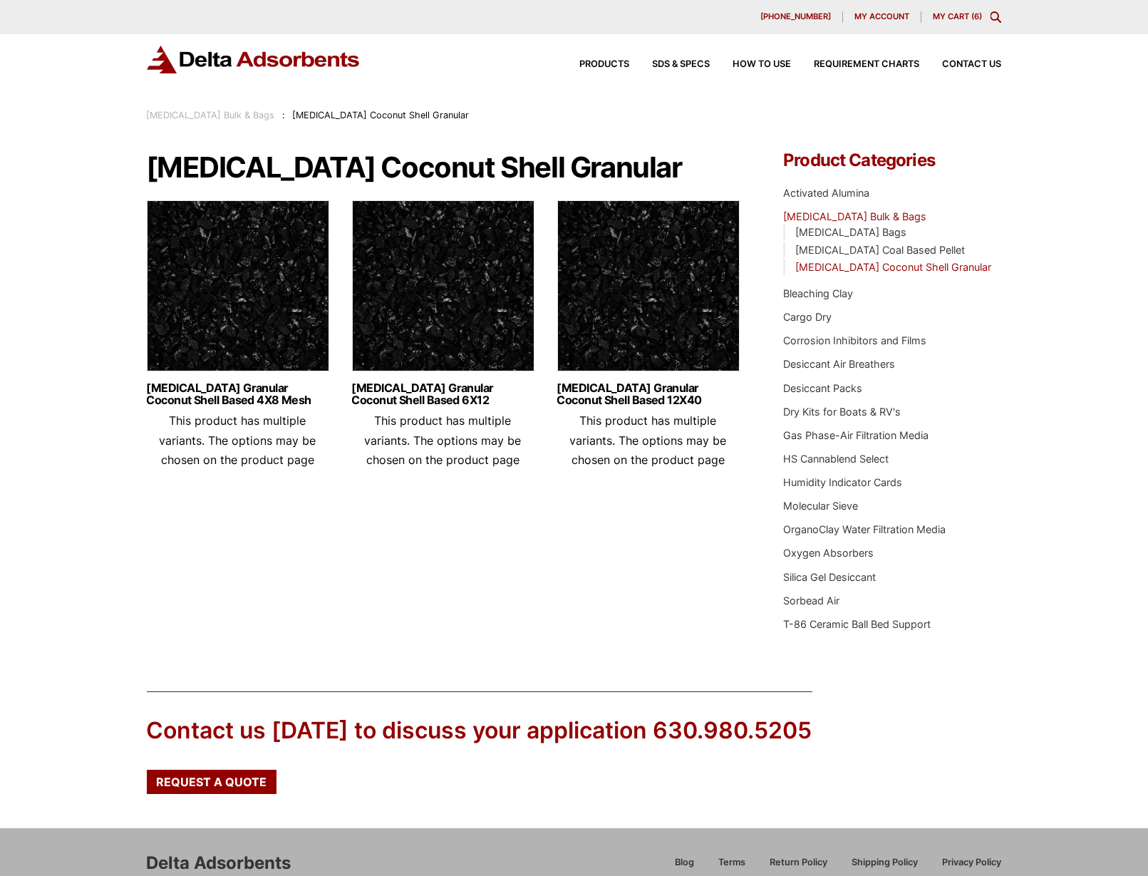
click at [167, 279] on img at bounding box center [238, 289] width 182 height 178
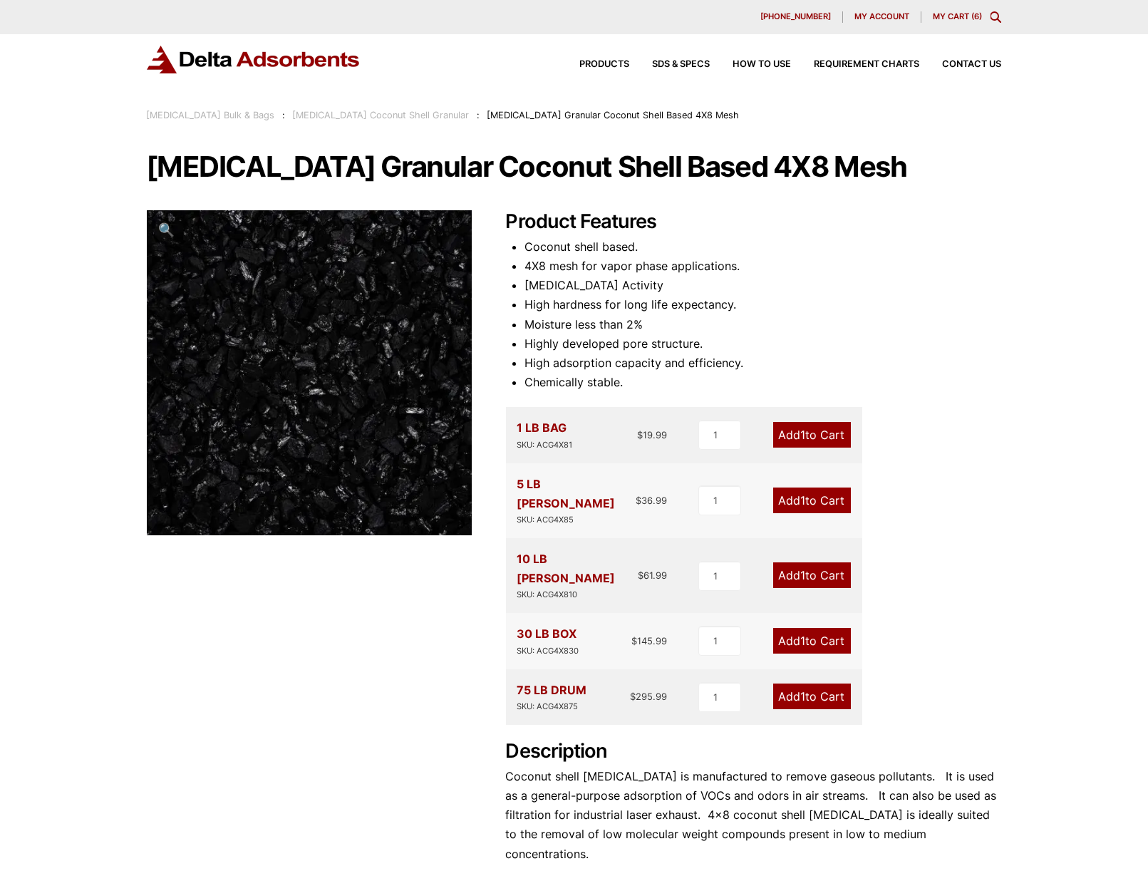
click at [950, 19] on link "My Cart ( 6 )" at bounding box center [957, 16] width 49 height 10
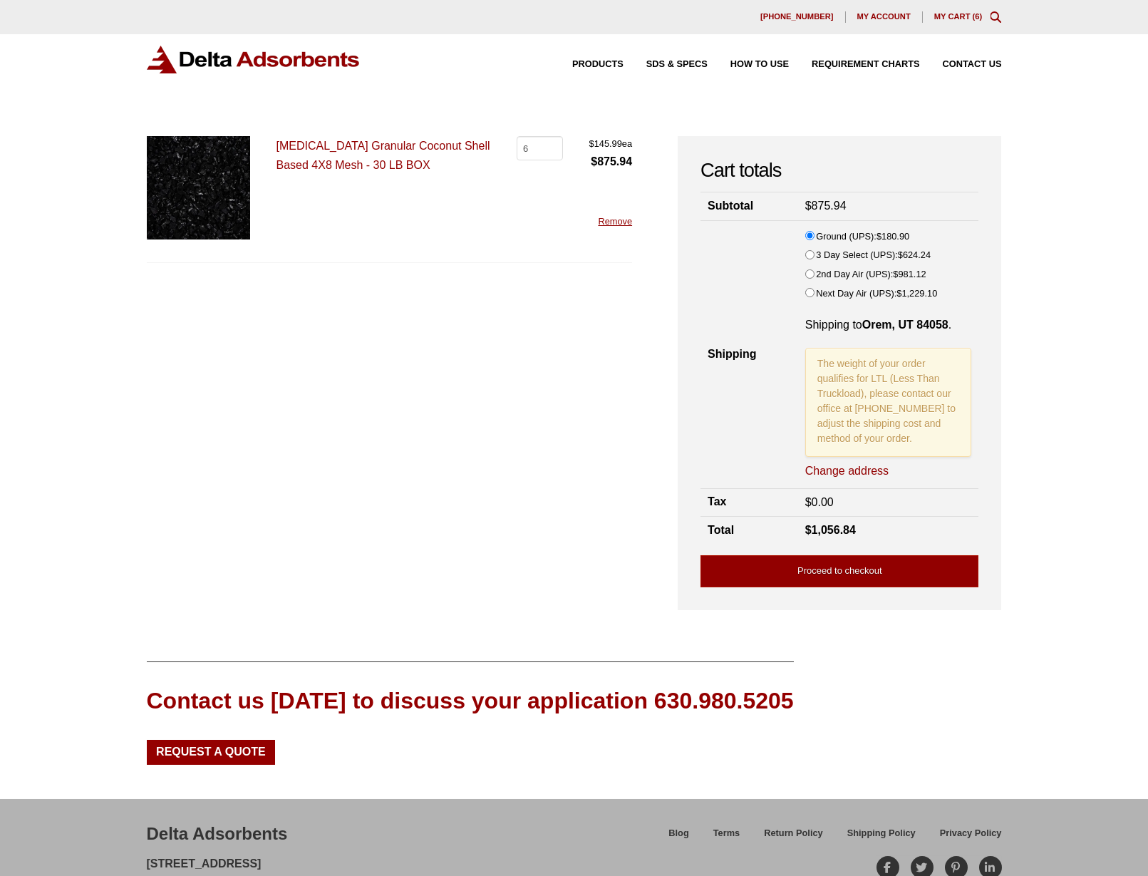
click at [498, 410] on form "Activated Carbon Granular Coconut Shell Based 4X8 Mesh - 30 LB BOX Activated Ca…" at bounding box center [390, 365] width 486 height 459
